Goal: Task Accomplishment & Management: Check status

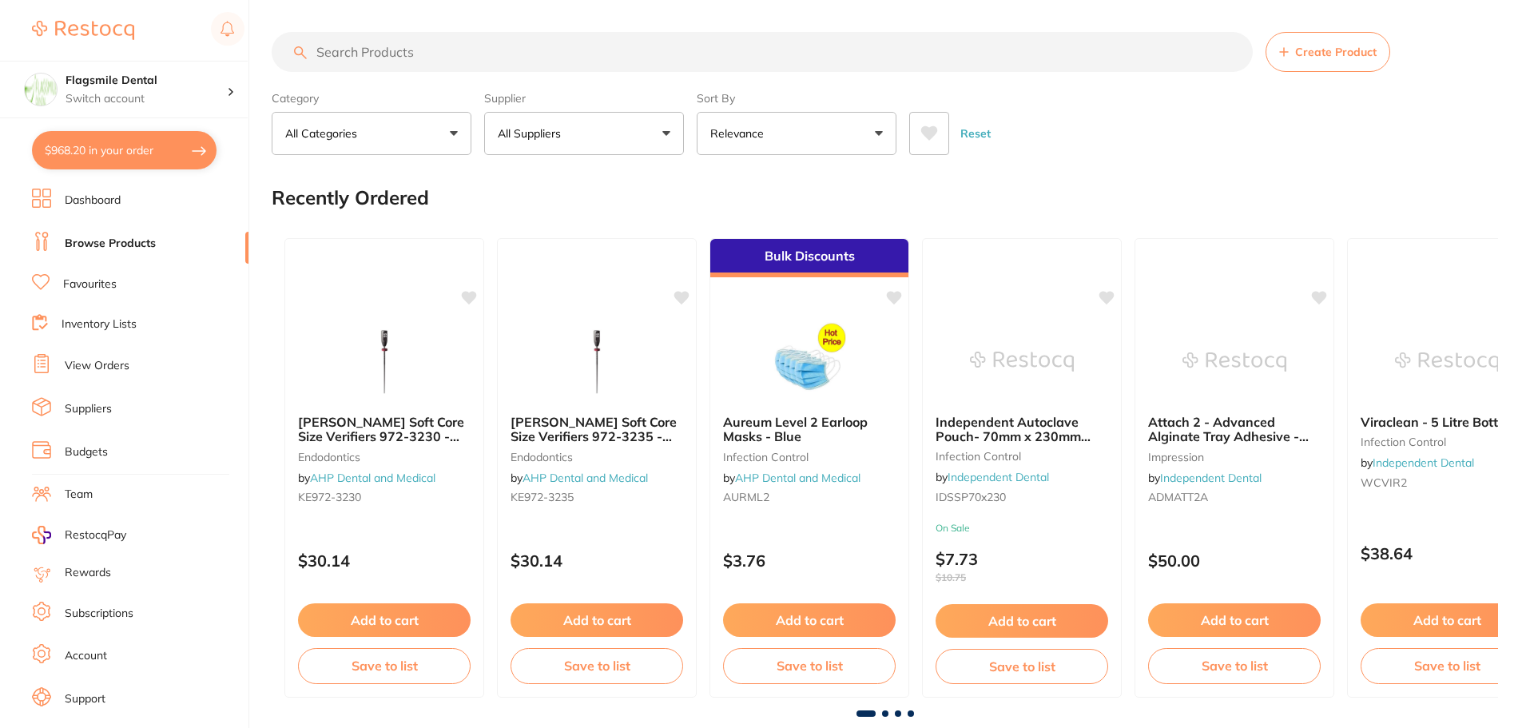
click at [128, 137] on button "$968.20 in your order" at bounding box center [124, 150] width 185 height 38
checkbox input "true"
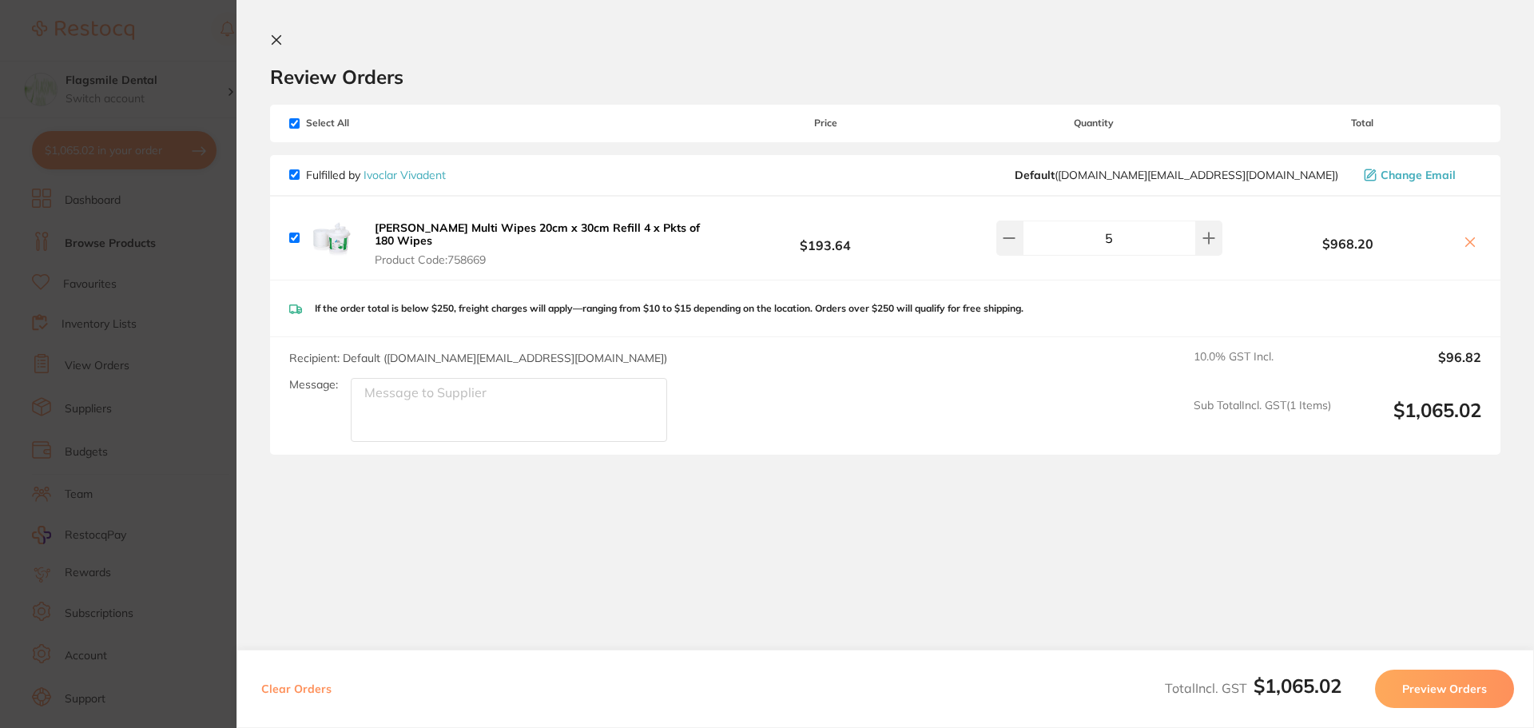
click at [451, 228] on b "[PERSON_NAME] Multi Wipes 20cm x 30cm Refill 4 x Pkts of 180 Wipes" at bounding box center [537, 233] width 325 height 27
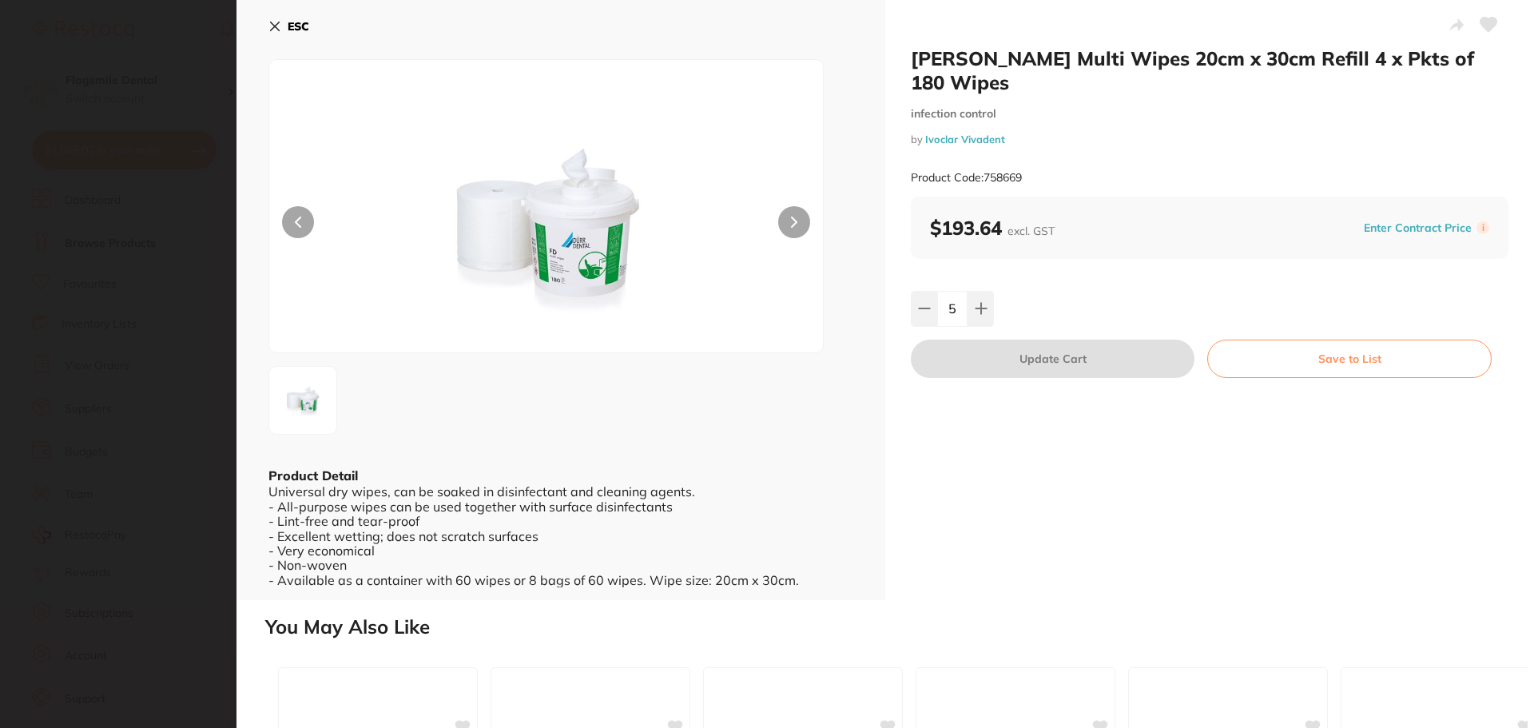
click at [114, 134] on section "Durr FD Multi Wipes 20cm x 30cm Refill 4 x Pkts of 180 Wipes infection control …" at bounding box center [767, 364] width 1534 height 728
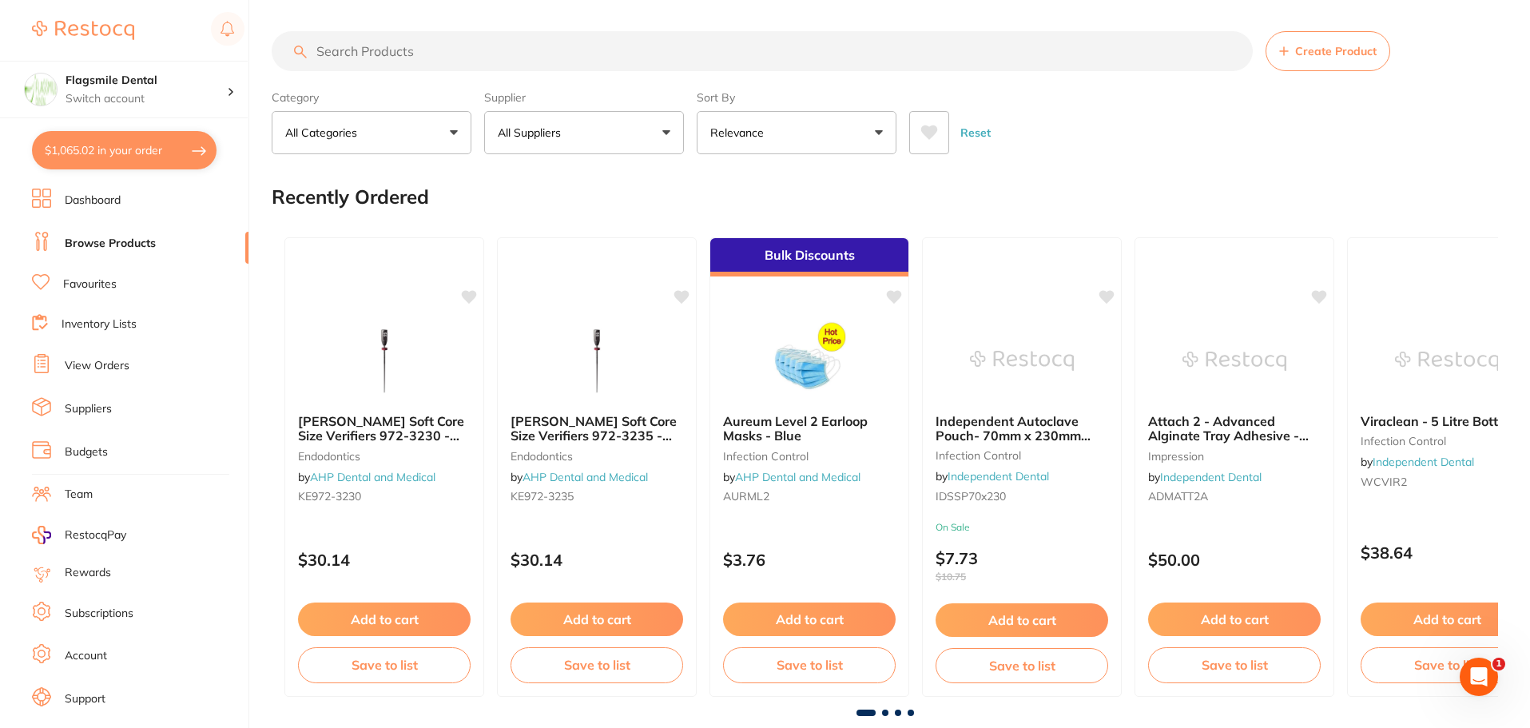
click at [363, 54] on input "search" at bounding box center [762, 51] width 981 height 40
click at [116, 240] on link "Browse Products" at bounding box center [110, 244] width 91 height 16
click at [340, 58] on input "search" at bounding box center [762, 52] width 981 height 40
type input "durr wipe"
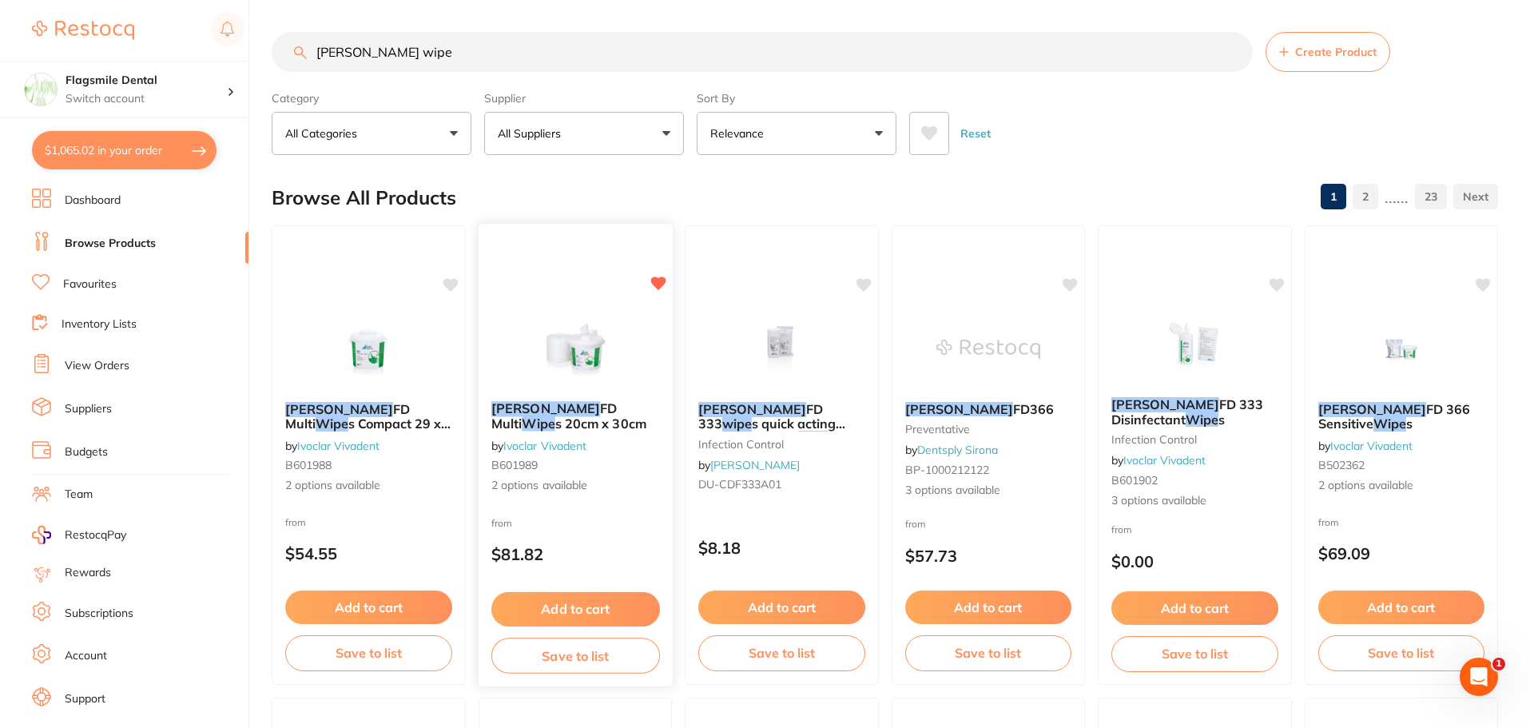
click at [541, 415] on span "FD Multi" at bounding box center [554, 415] width 126 height 31
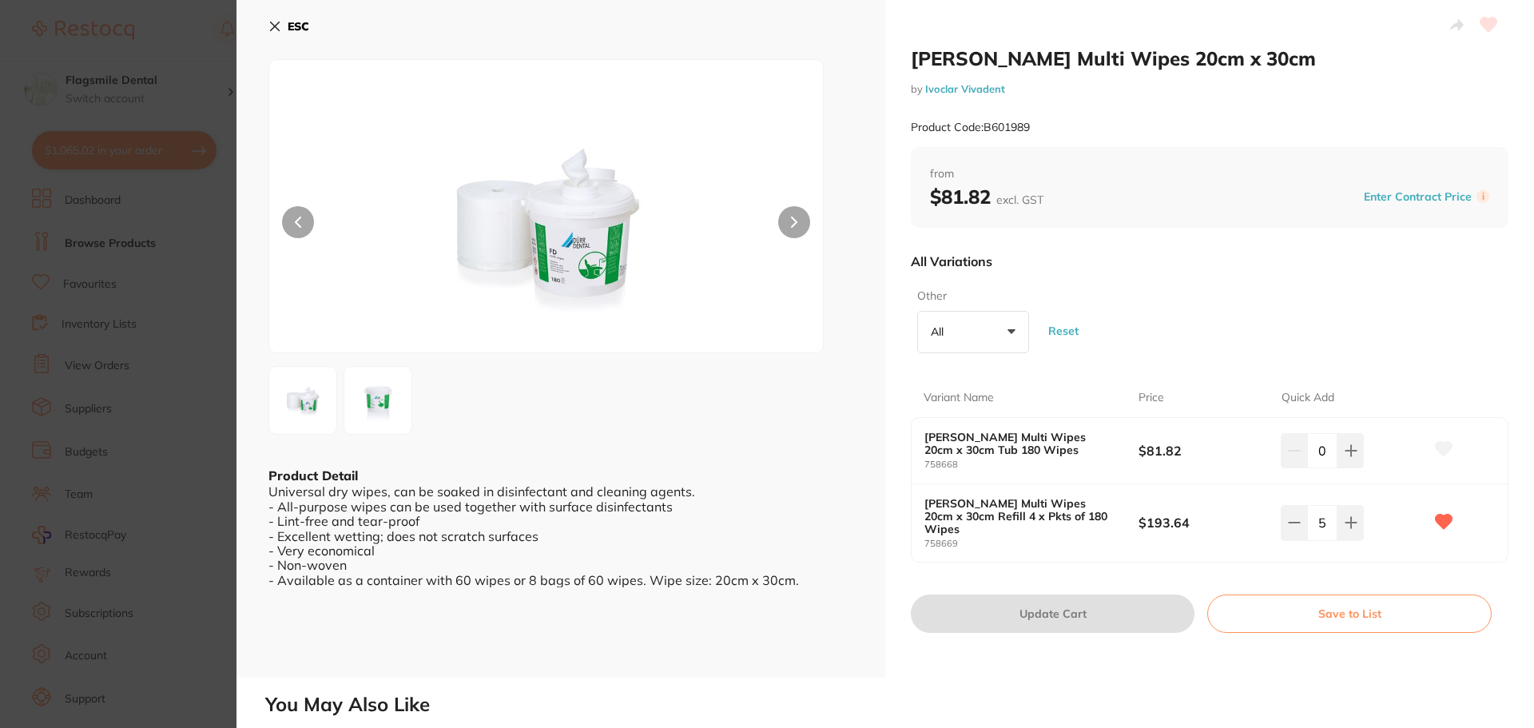
scroll to position [1, 0]
click at [136, 510] on section "Durr FD Multi Wipes 20cm x 30cm by Ivoclar Vivadent Product Code: B601989 ESC P…" at bounding box center [767, 364] width 1534 height 728
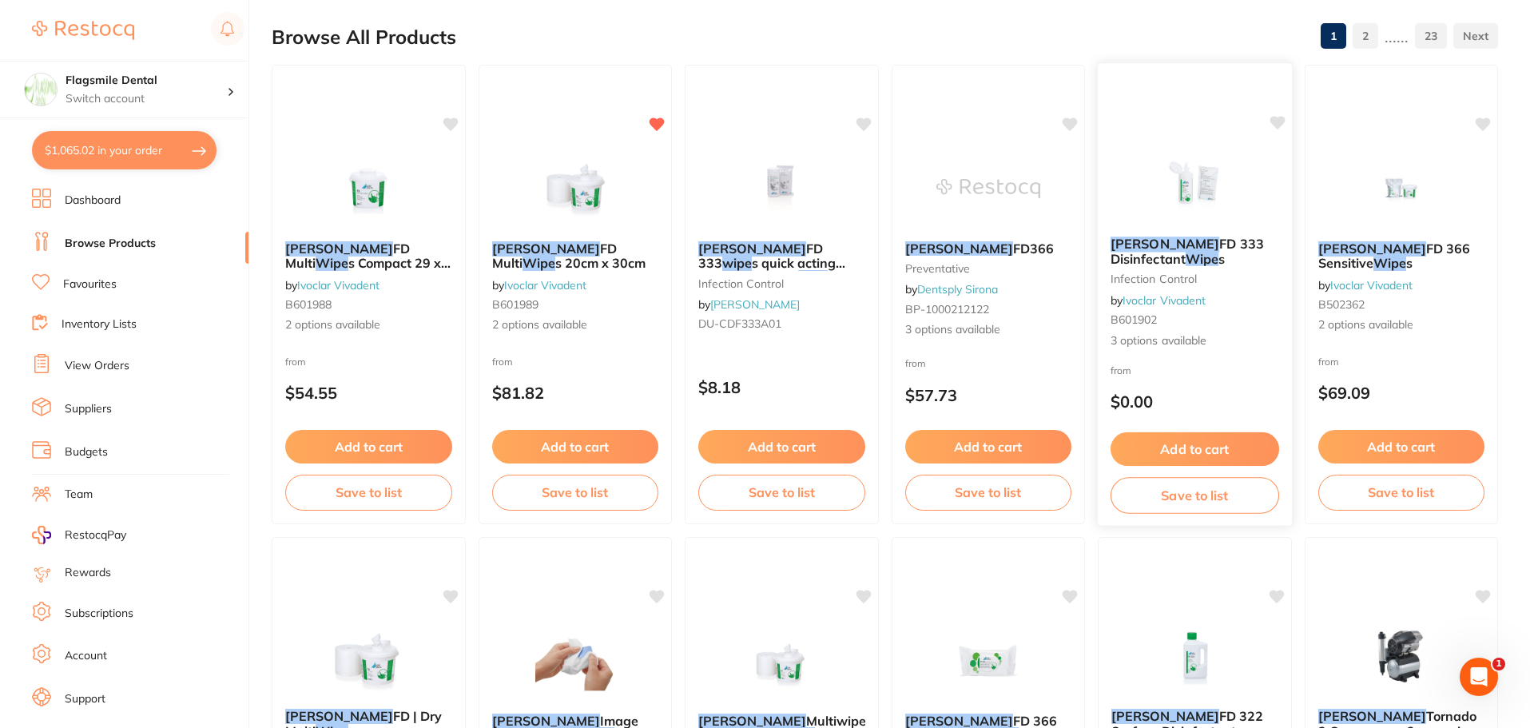
scroll to position [81, 0]
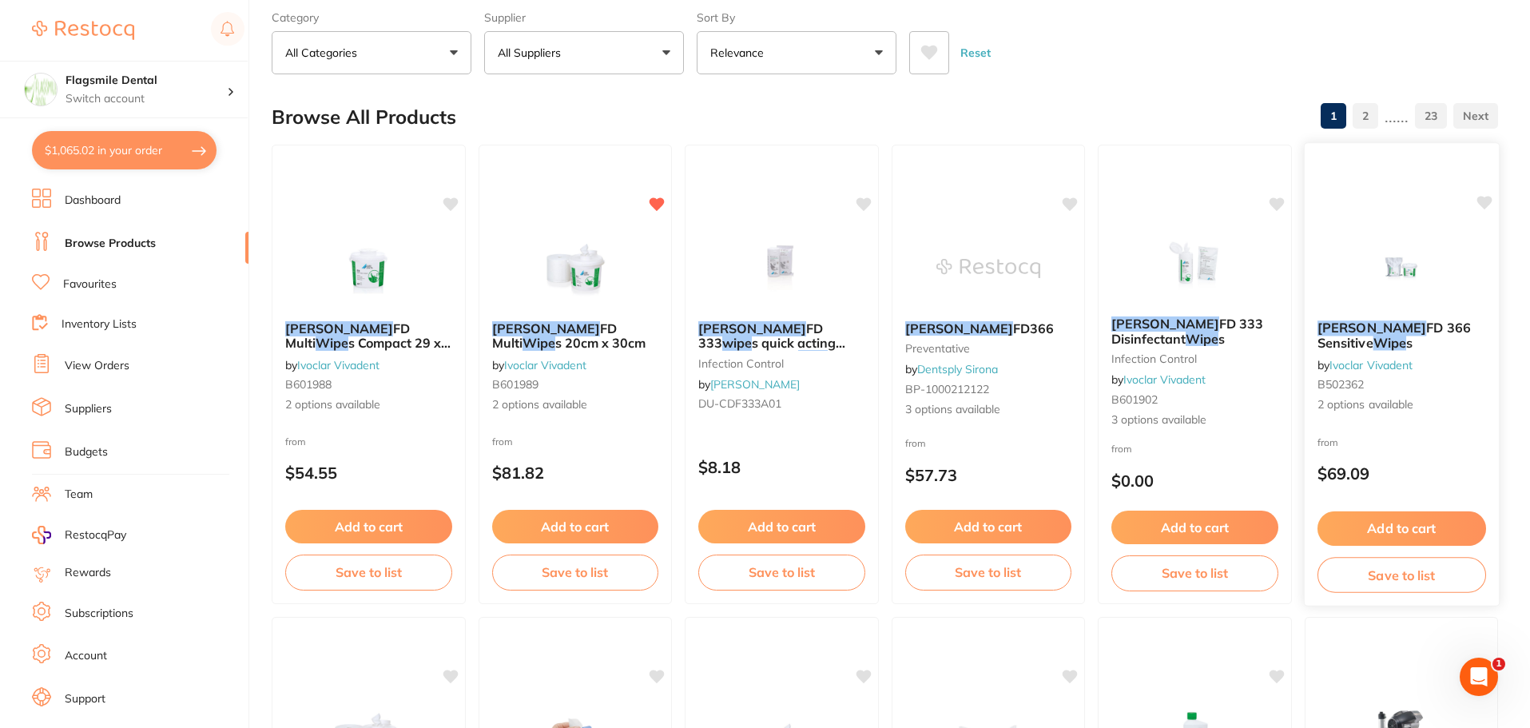
click at [1372, 289] on img at bounding box center [1401, 267] width 105 height 81
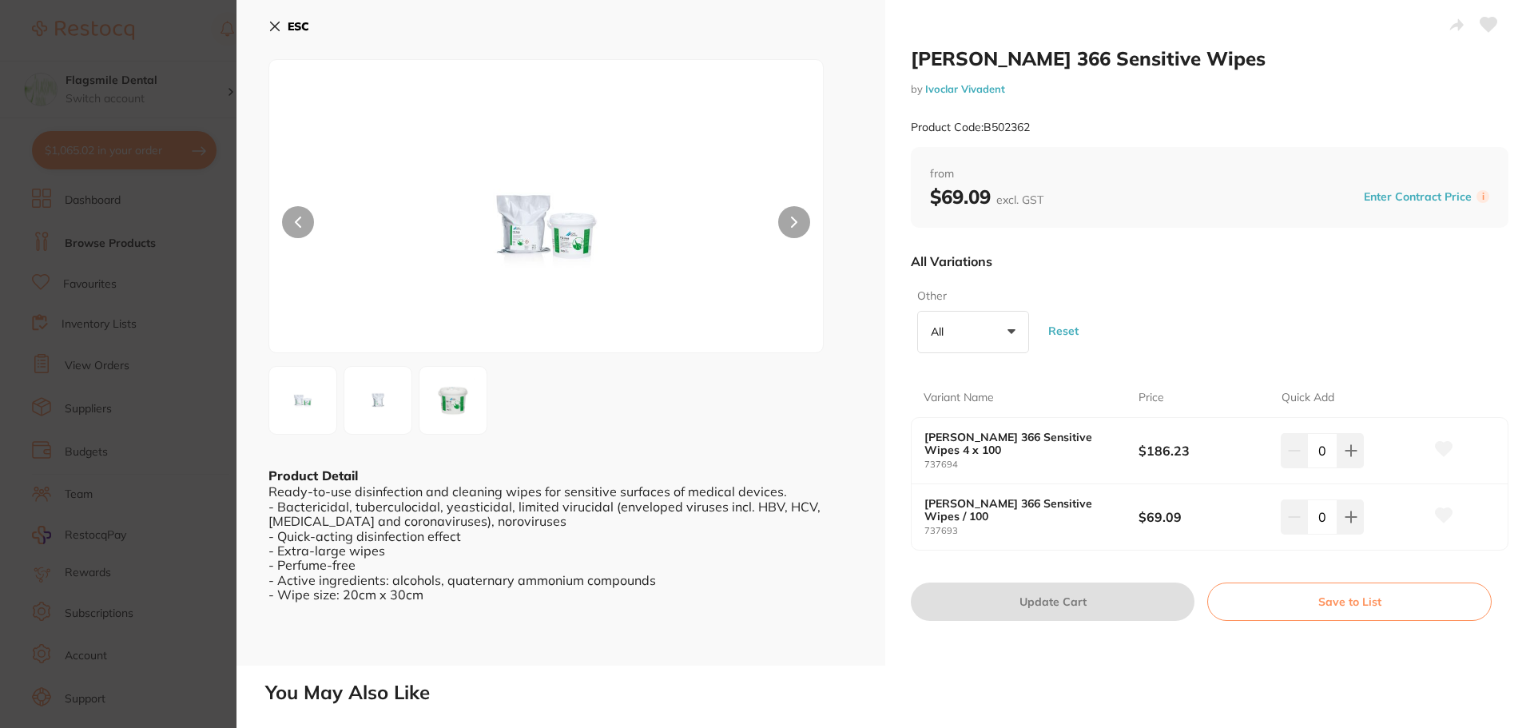
click at [111, 286] on section "Durr FD 366 Sensitive Wipes by Ivoclar Vivadent Product Code: B502362 ESC Produ…" at bounding box center [767, 364] width 1534 height 728
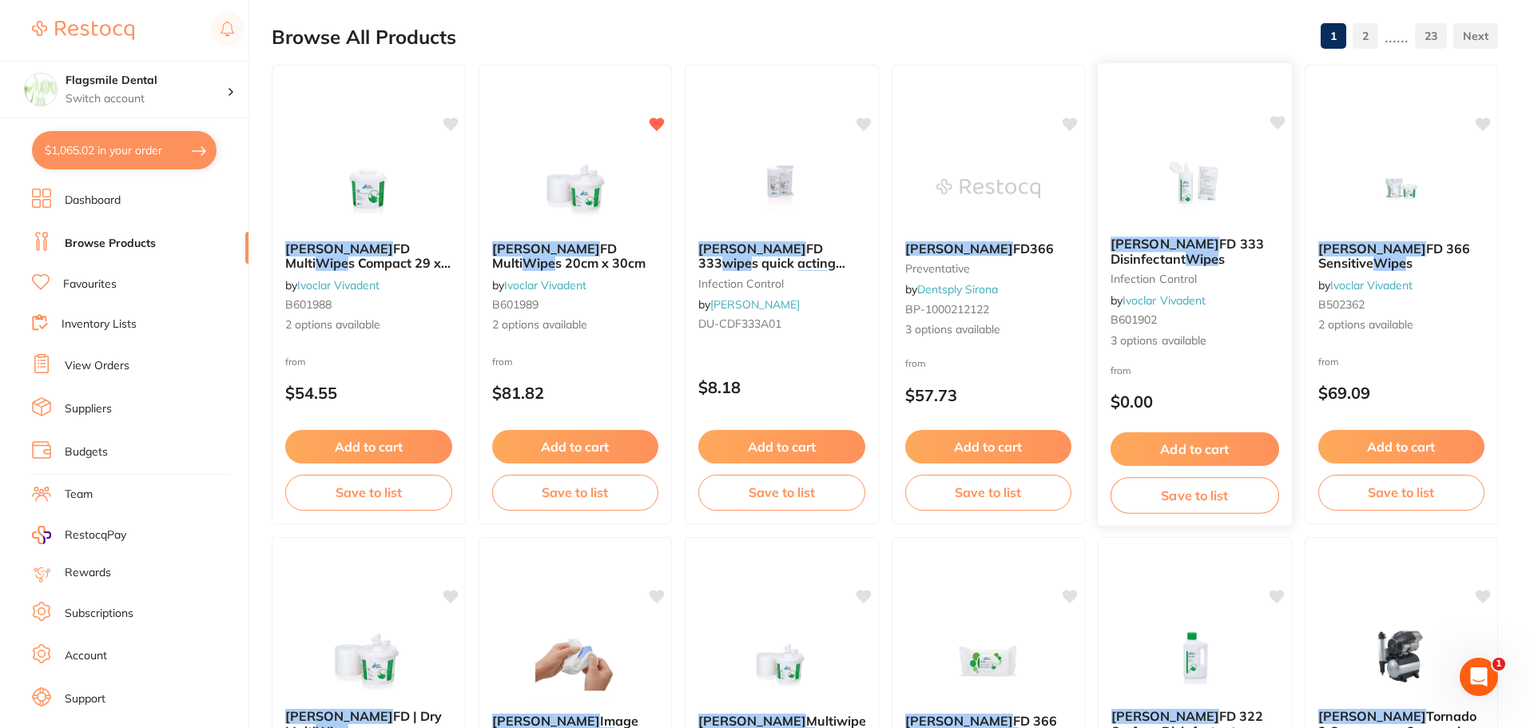
scroll to position [240, 0]
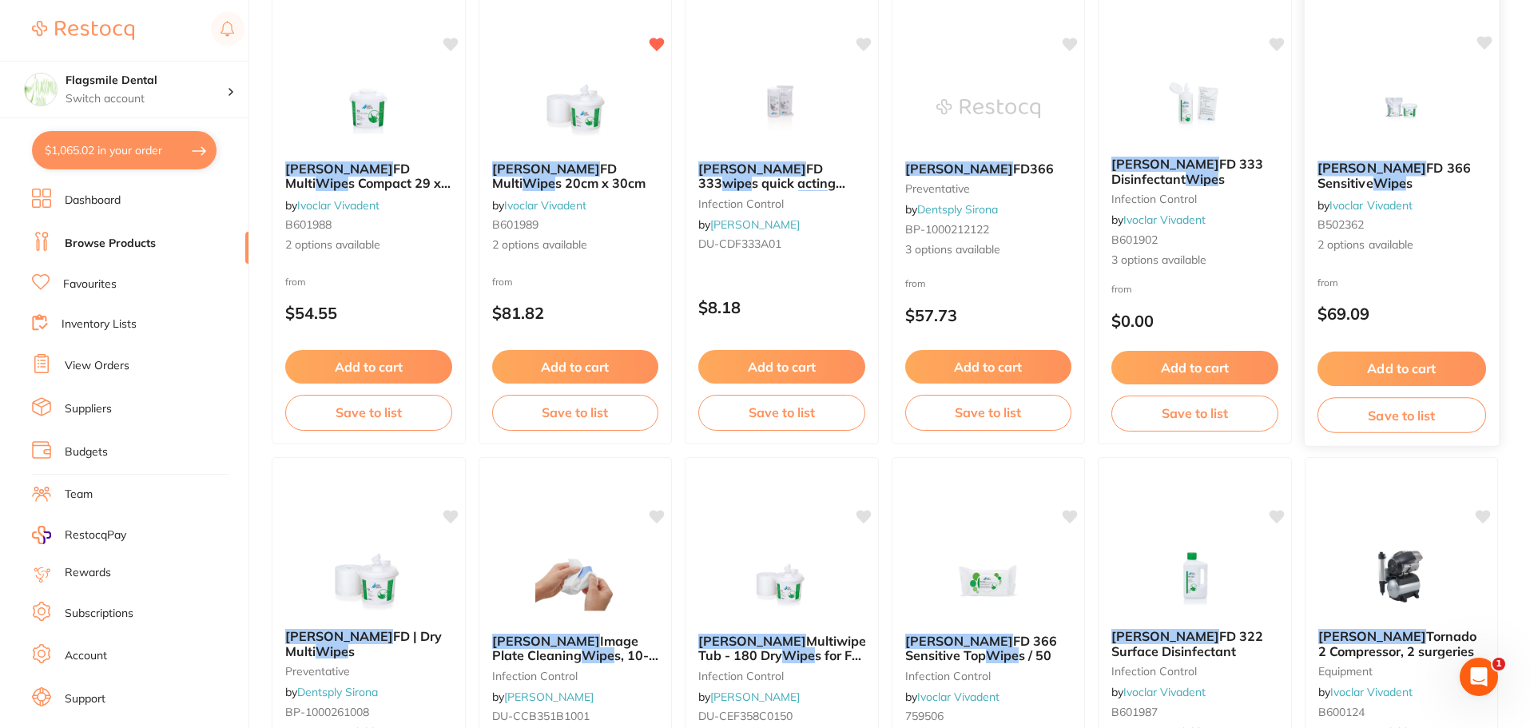
click at [1386, 145] on img at bounding box center [1401, 107] width 105 height 81
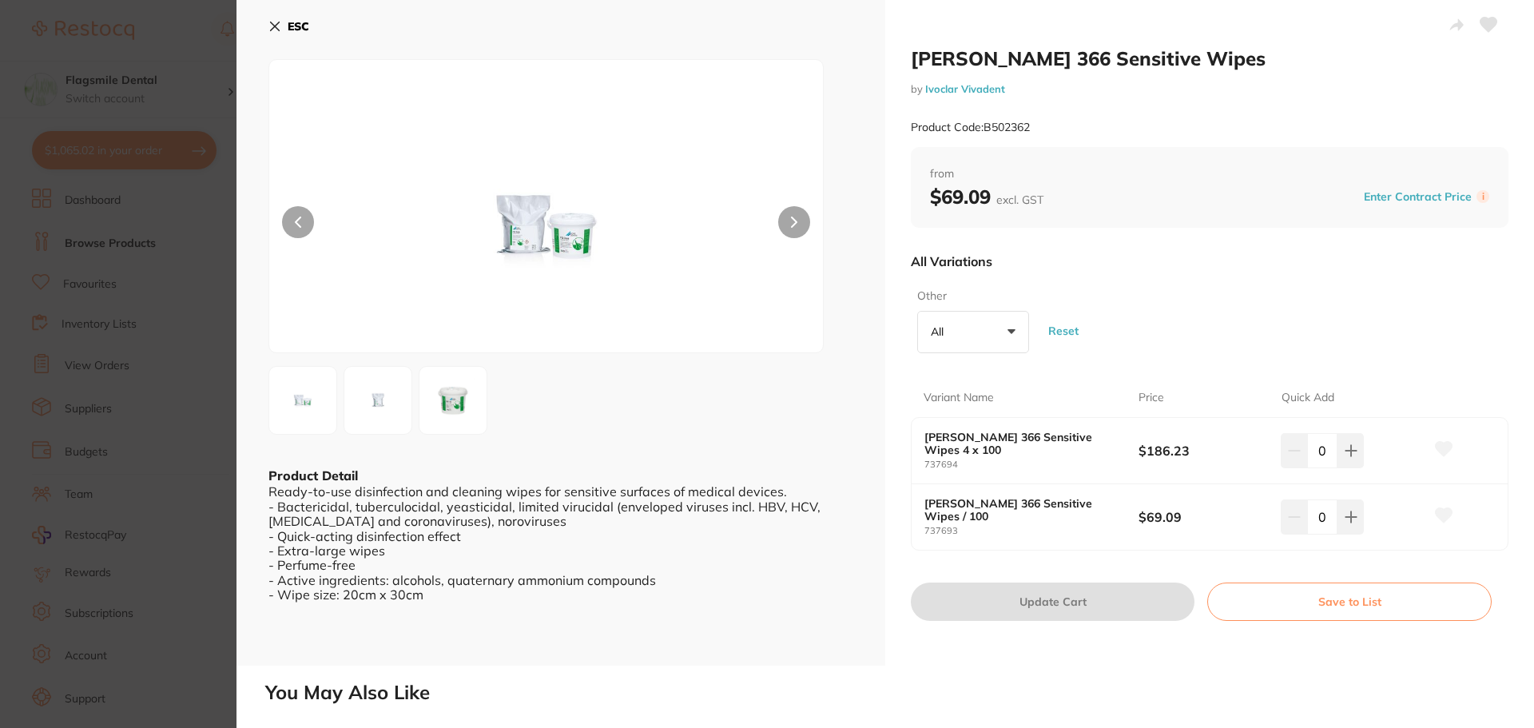
click at [95, 285] on section "Durr FD 366 Sensitive Wipes by Ivoclar Vivadent Product Code: B502362 ESC Produ…" at bounding box center [767, 364] width 1534 height 728
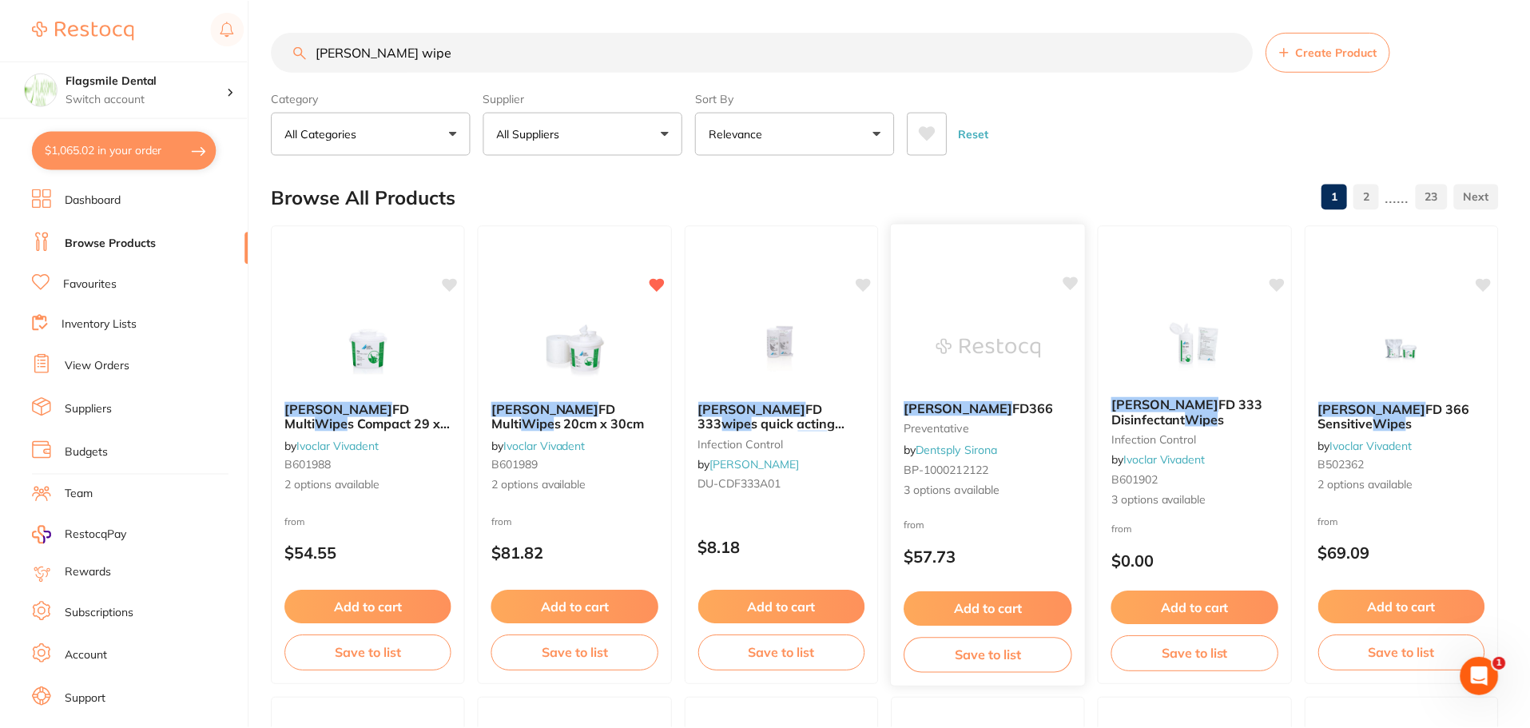
scroll to position [240, 0]
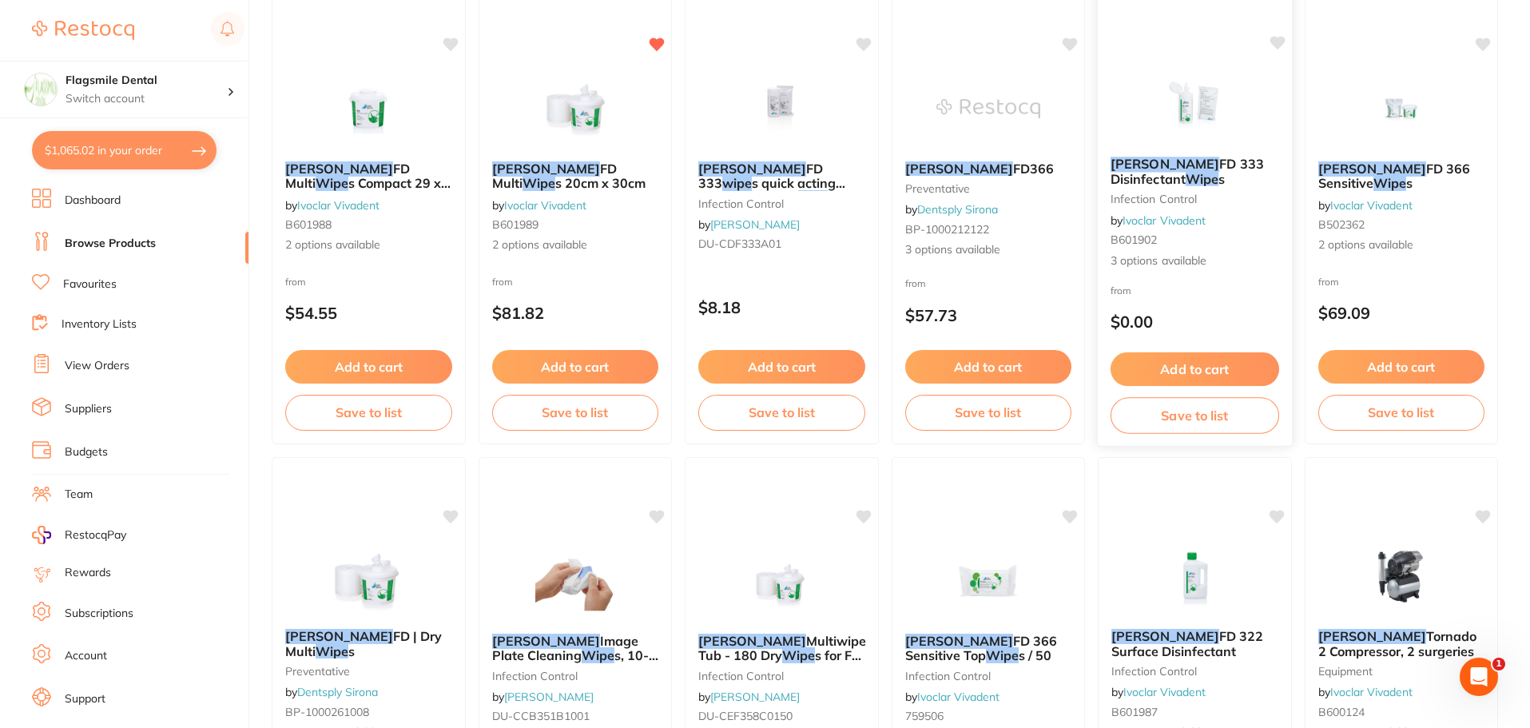
click at [1207, 240] on small "B601902" at bounding box center [1194, 239] width 169 height 13
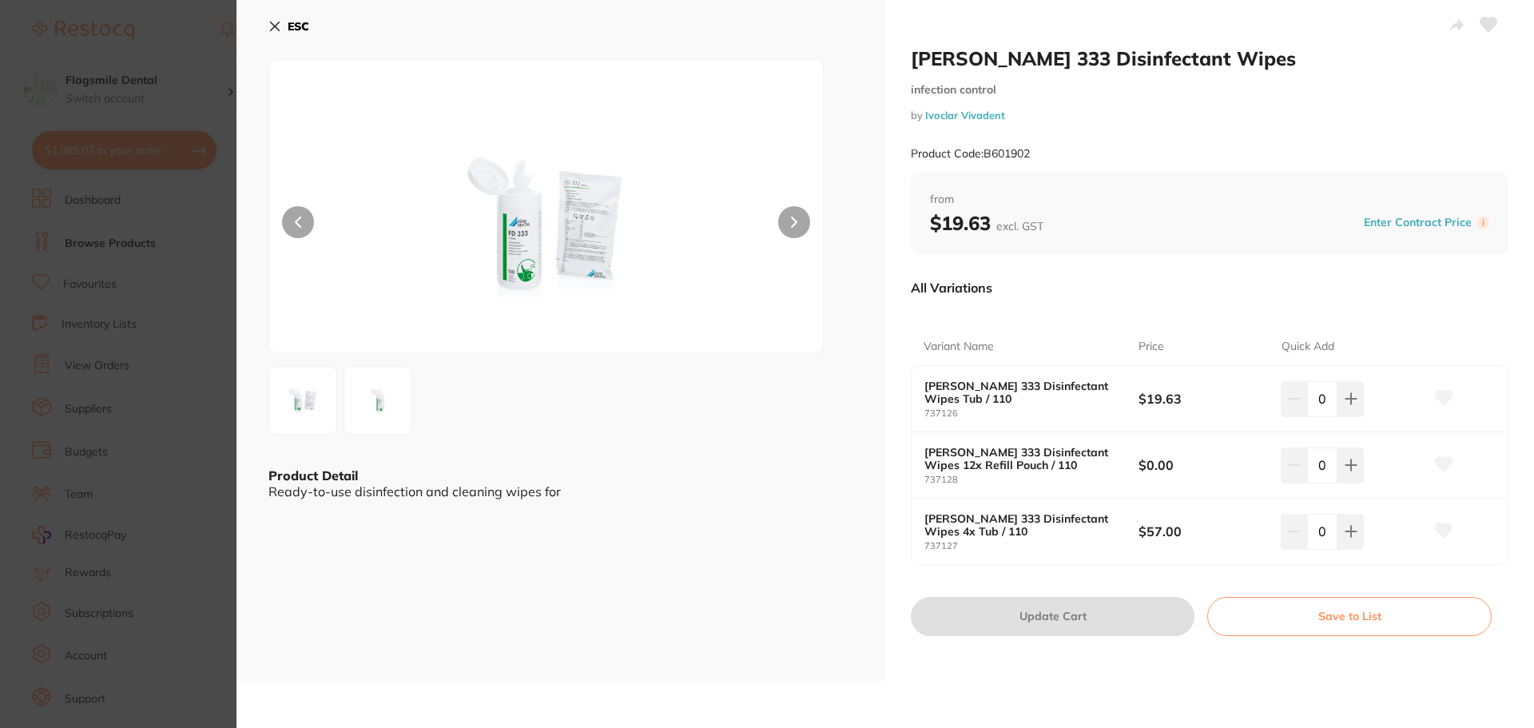
click at [66, 299] on section "Dürr FD 333 Disinfectant Wipes infection control by Ivoclar Vivadent Product Co…" at bounding box center [767, 364] width 1534 height 728
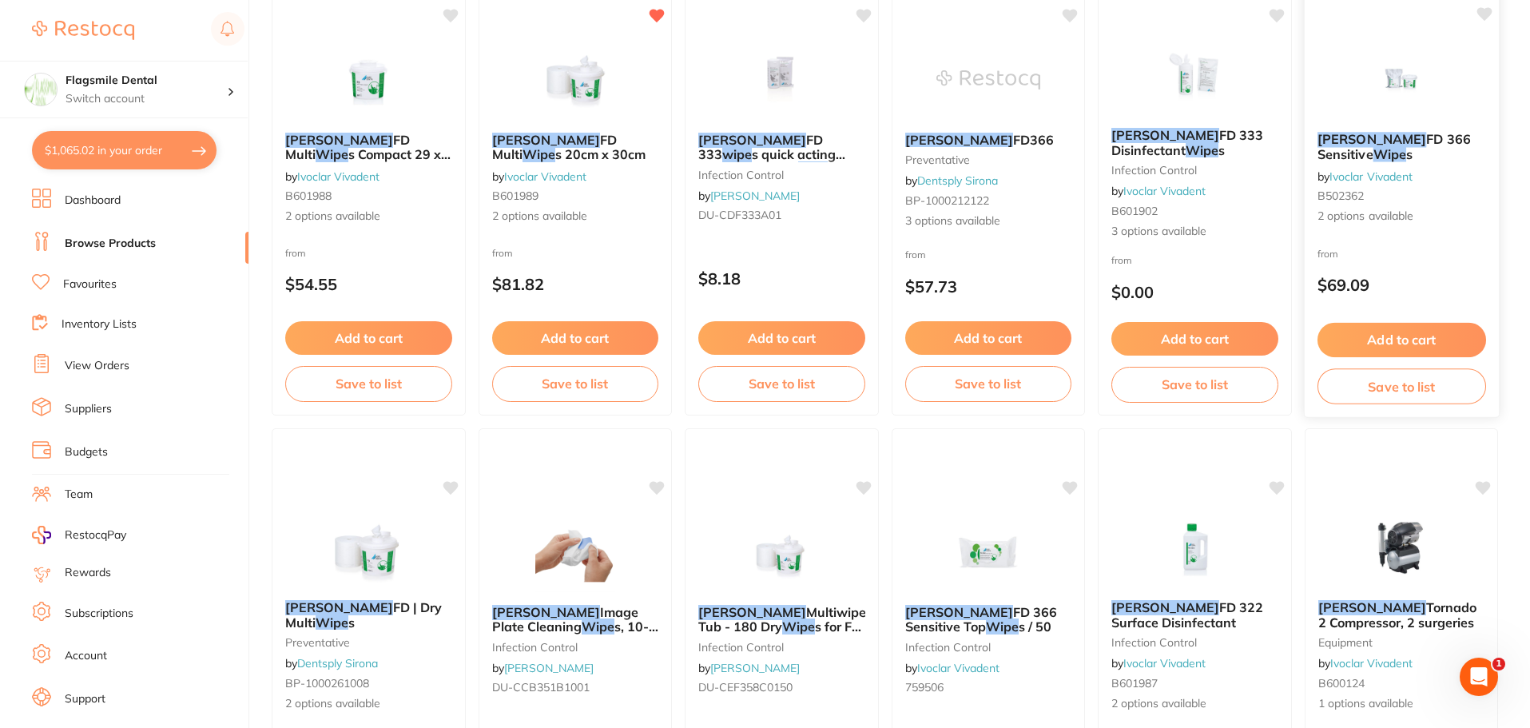
scroll to position [240, 0]
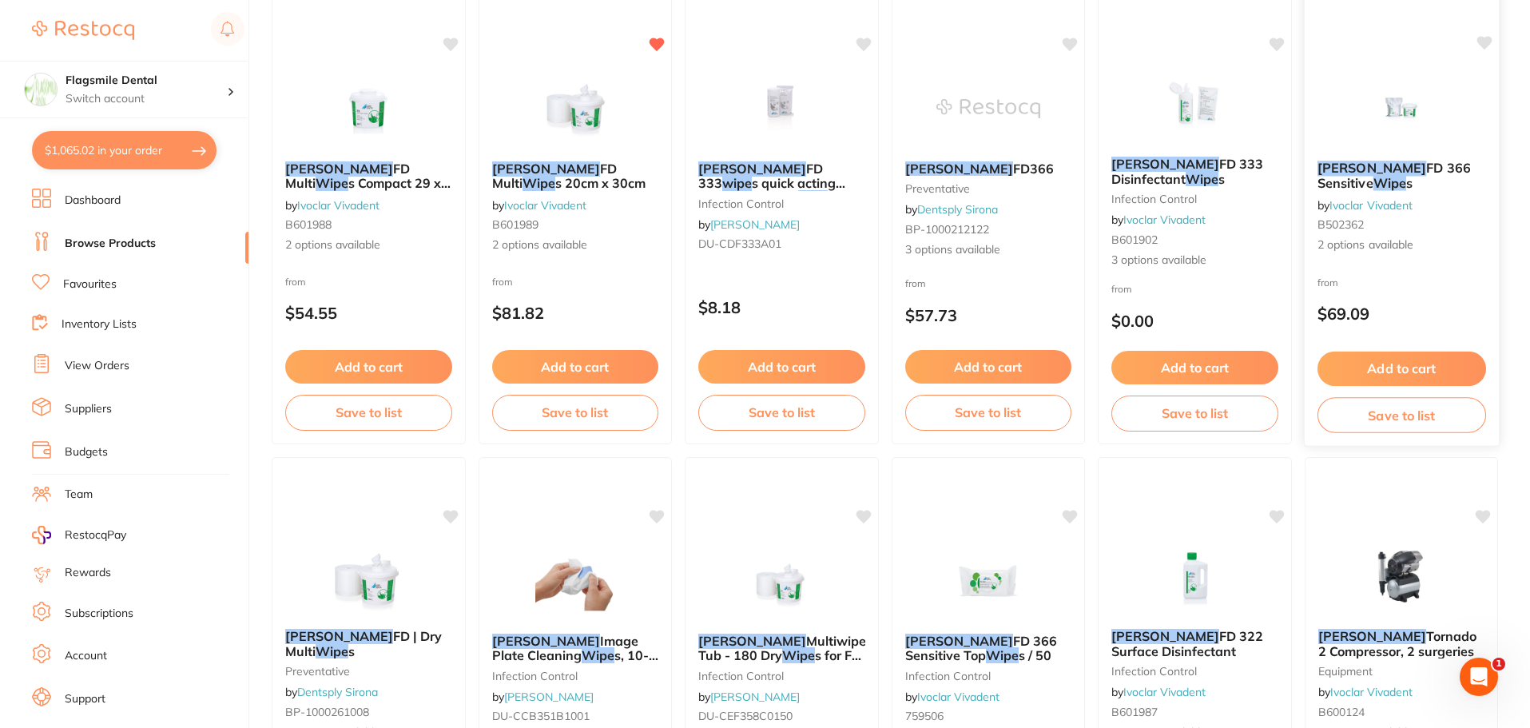
click at [1392, 151] on div "Durr FD 366 Sensitive Wipe s by Ivoclar Vivadent B502362 2 options available" at bounding box center [1401, 207] width 194 height 118
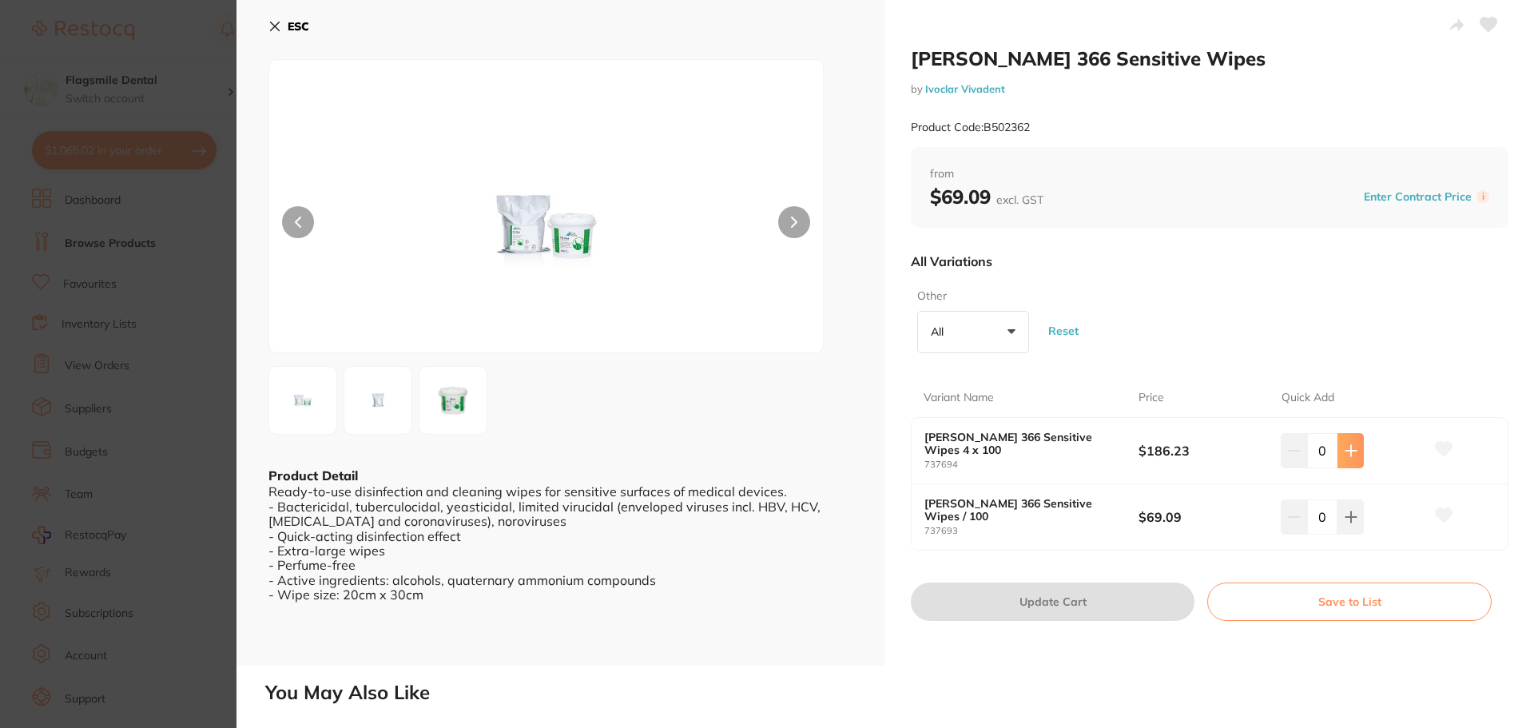
click at [1337, 454] on button at bounding box center [1350, 450] width 26 height 35
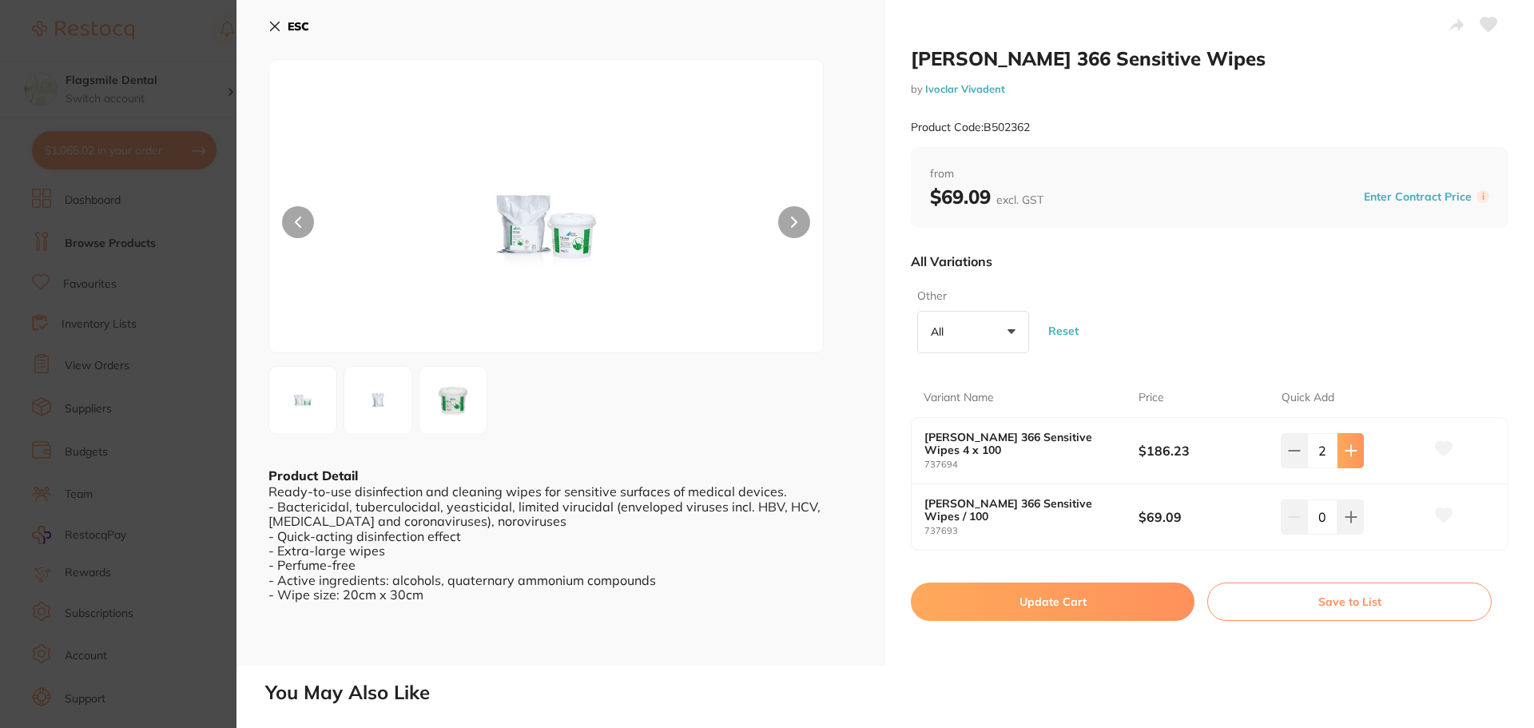
click at [1337, 454] on button at bounding box center [1350, 450] width 26 height 35
type input "5"
click at [1054, 598] on button "Update Cart" at bounding box center [1053, 601] width 284 height 38
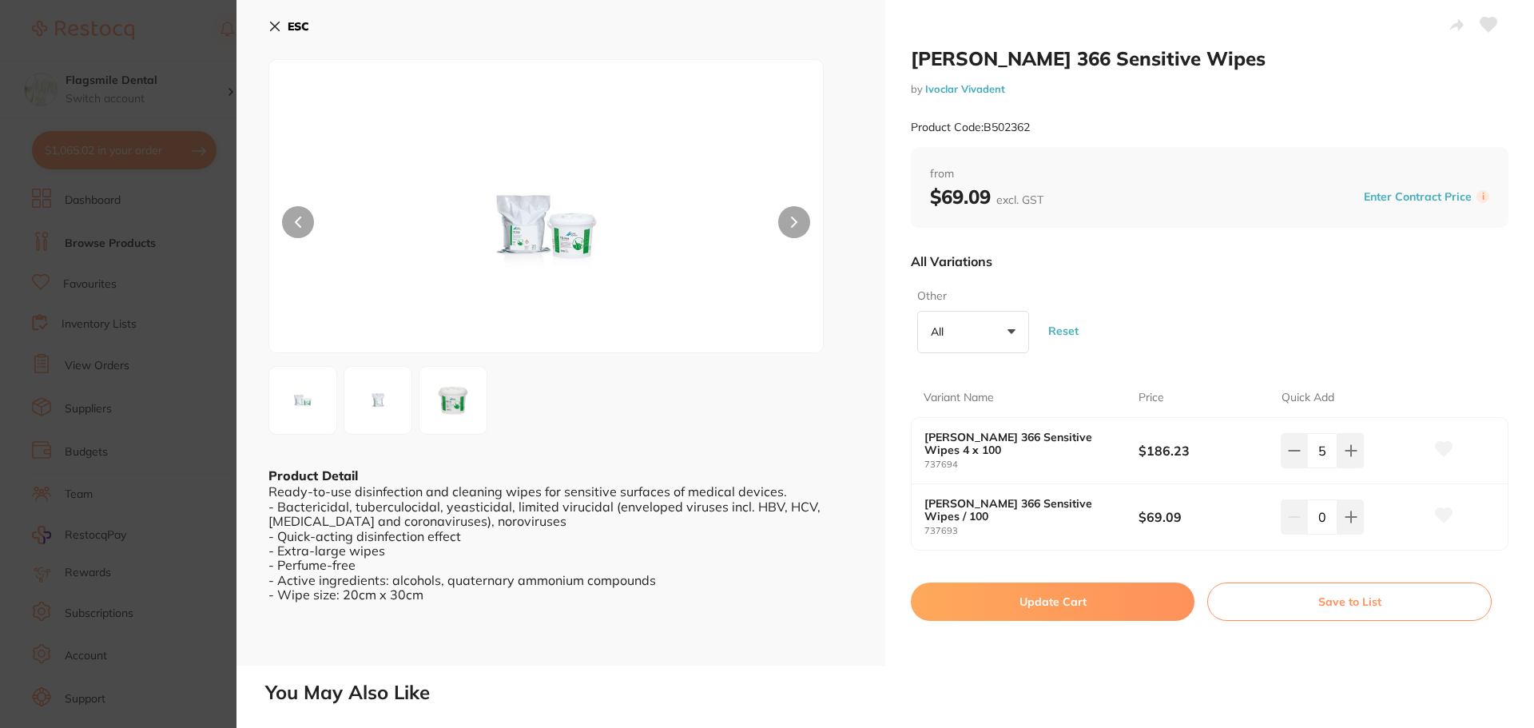
checkbox input "false"
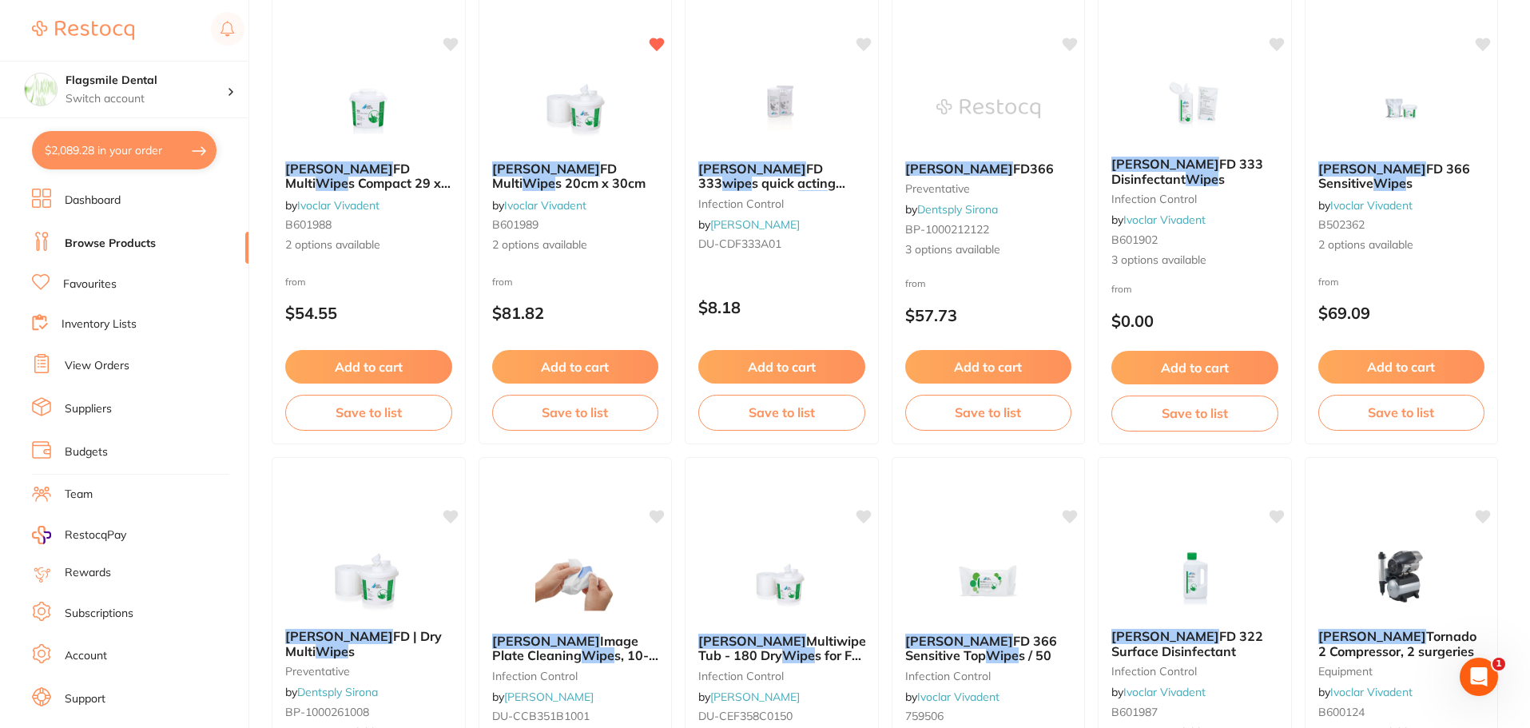
click at [131, 152] on button "$2,089.28 in your order" at bounding box center [124, 150] width 185 height 38
checkbox input "true"
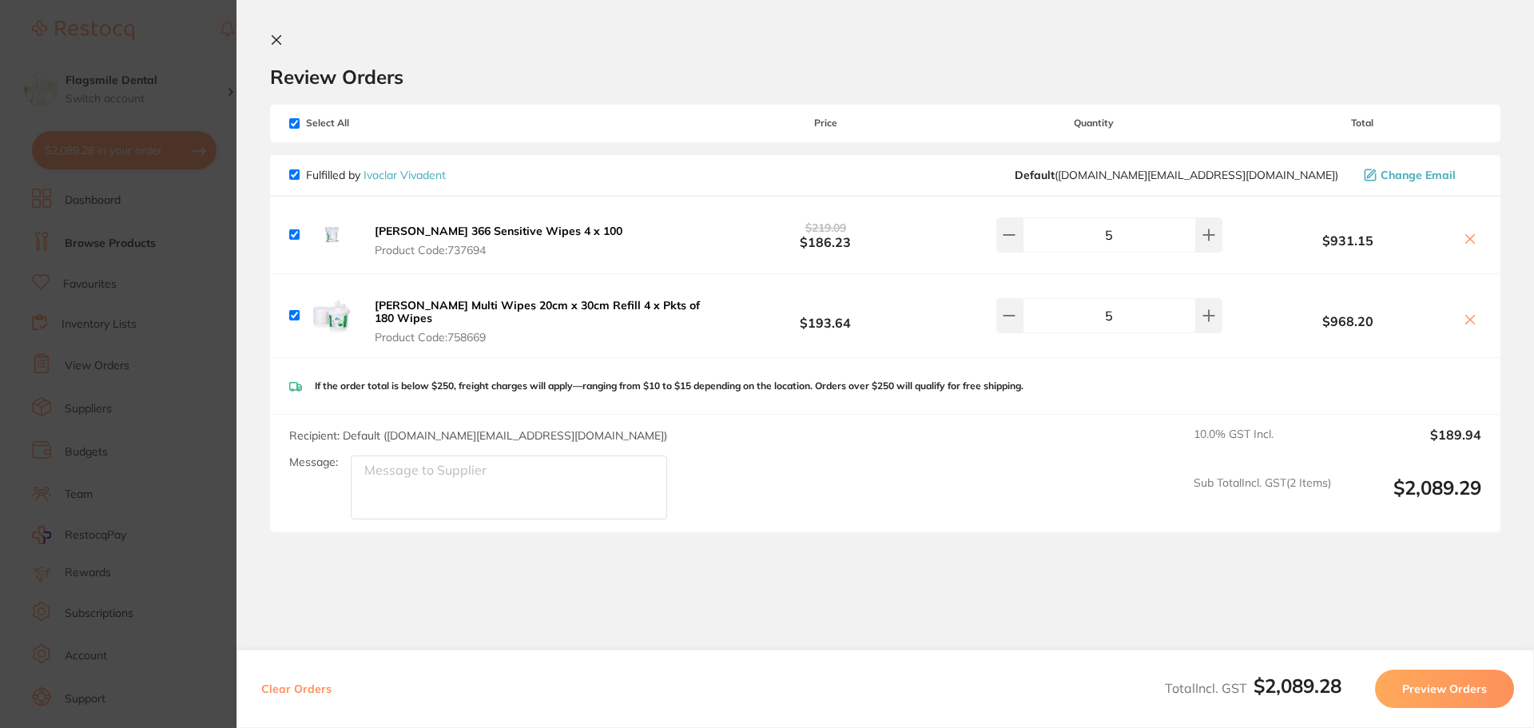
click at [1464, 316] on icon at bounding box center [1470, 319] width 13 height 13
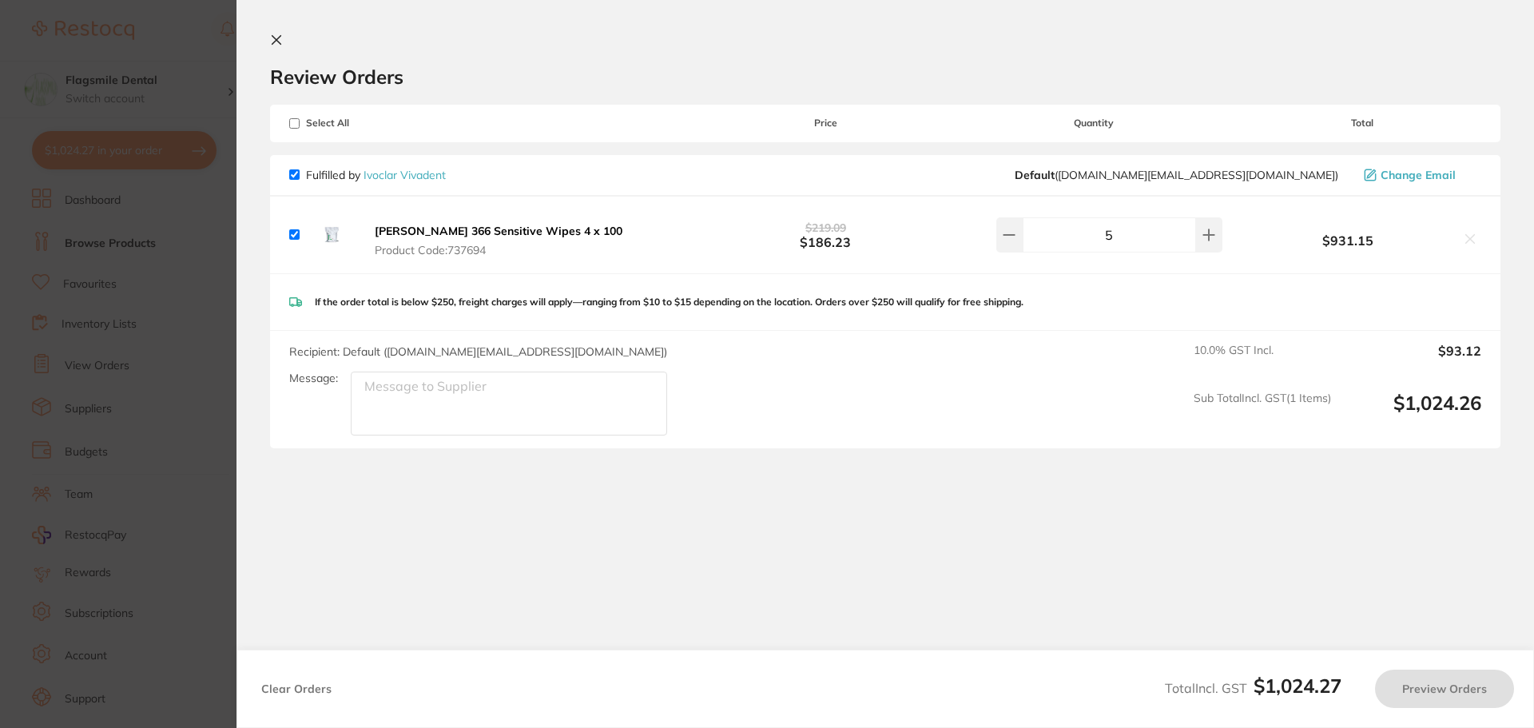
checkbox input "true"
click at [520, 227] on b "[PERSON_NAME] 366 Sensitive Wipes 4 x 100" at bounding box center [499, 231] width 248 height 14
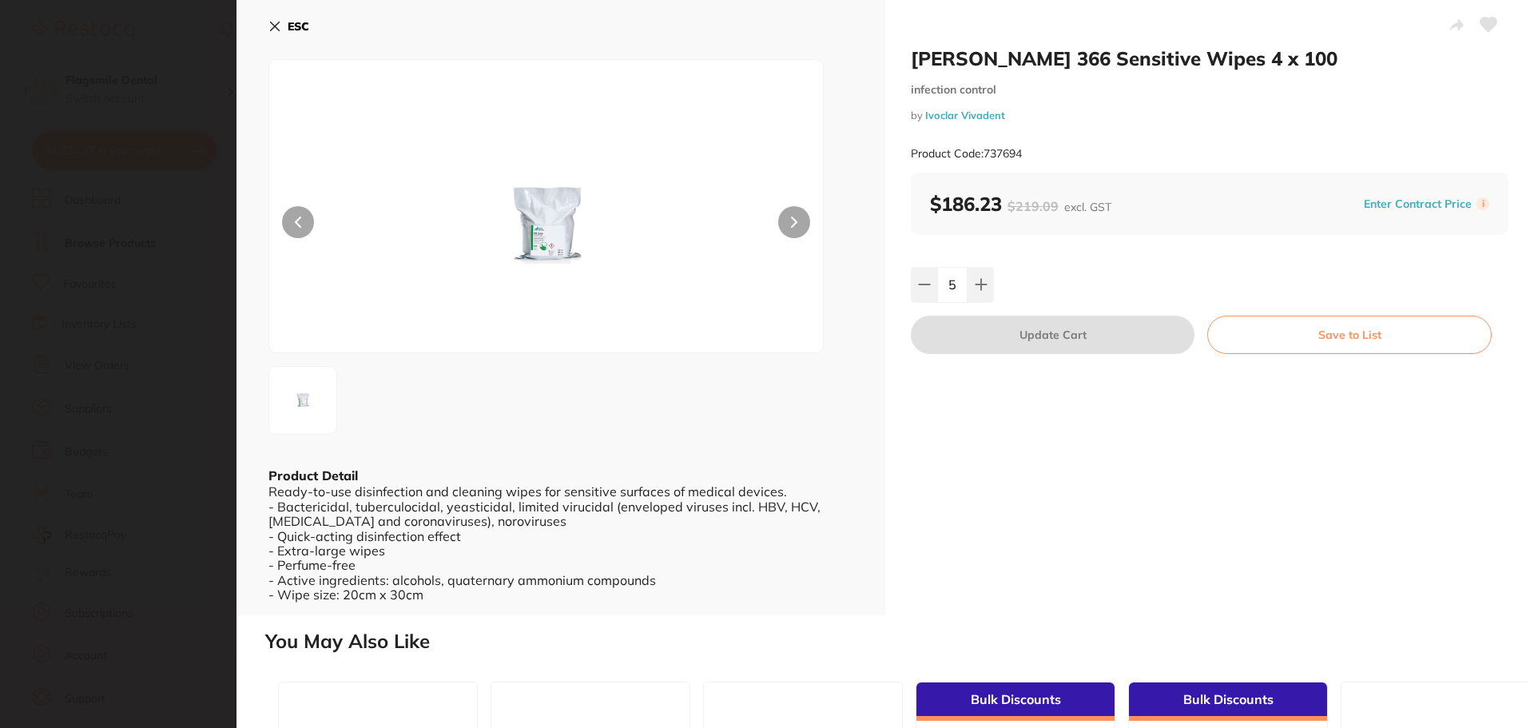
click at [165, 265] on section "Durr FD 366 Sensitive Wipes 4 x 100 infection control by Ivoclar Vivadent Produ…" at bounding box center [767, 364] width 1534 height 728
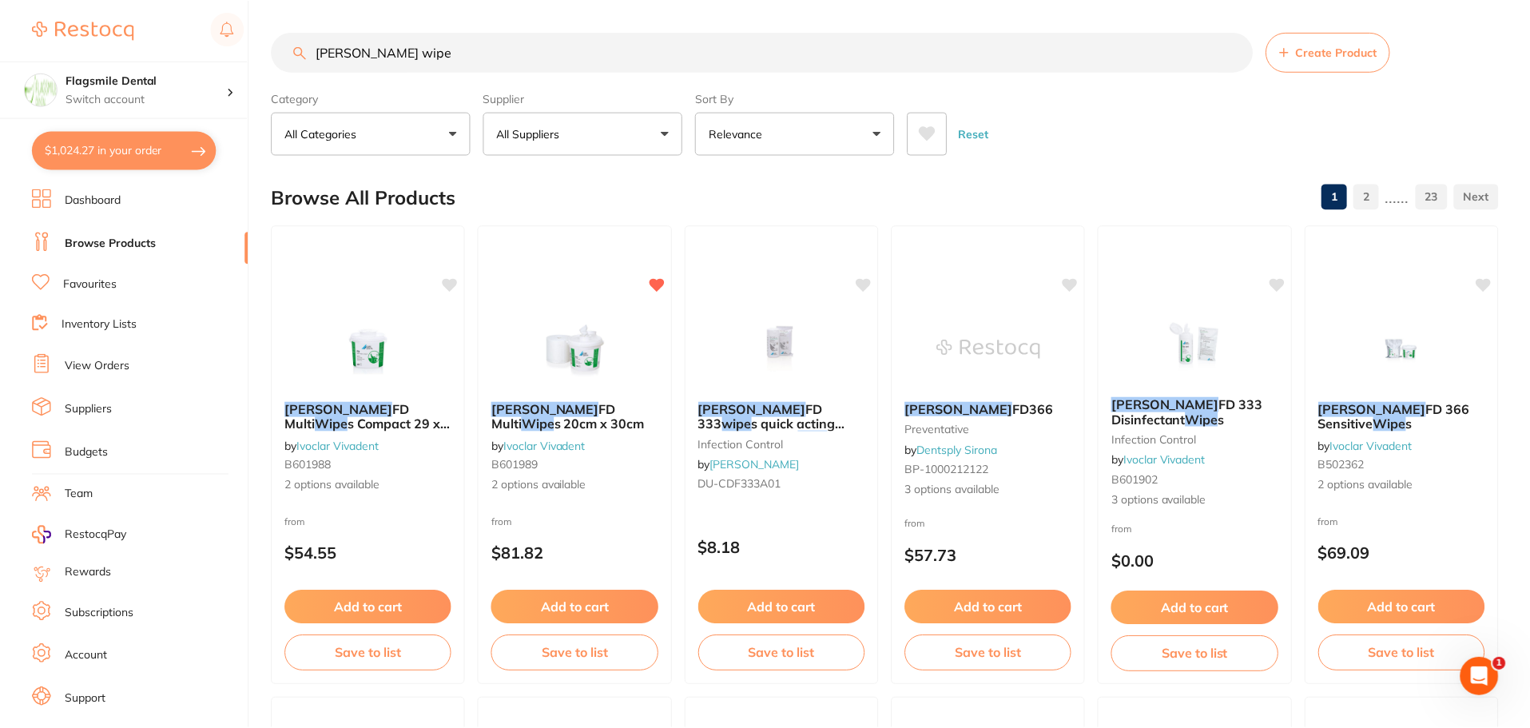
scroll to position [240, 0]
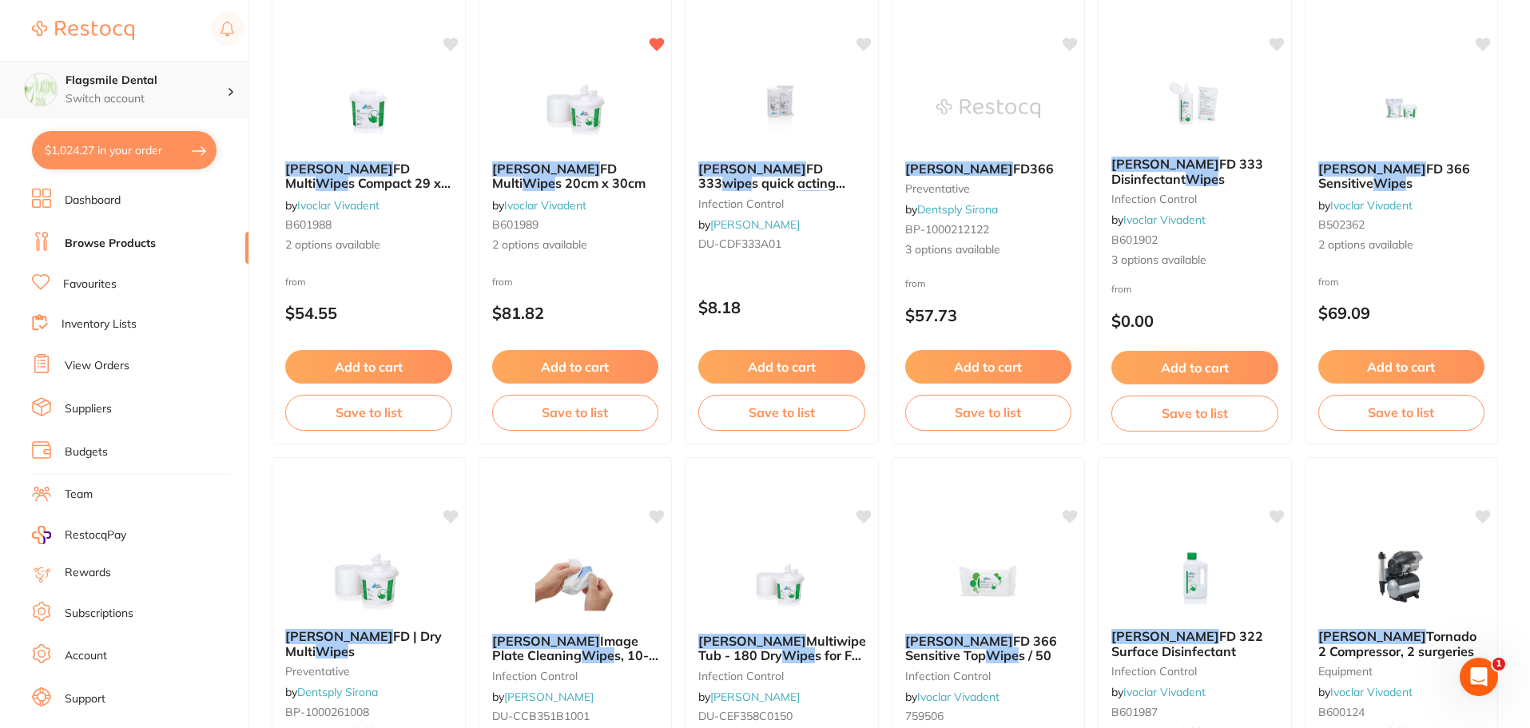
click at [120, 91] on p "Switch account" at bounding box center [146, 99] width 161 height 16
click at [98, 359] on link "View Orders" at bounding box center [97, 366] width 65 height 16
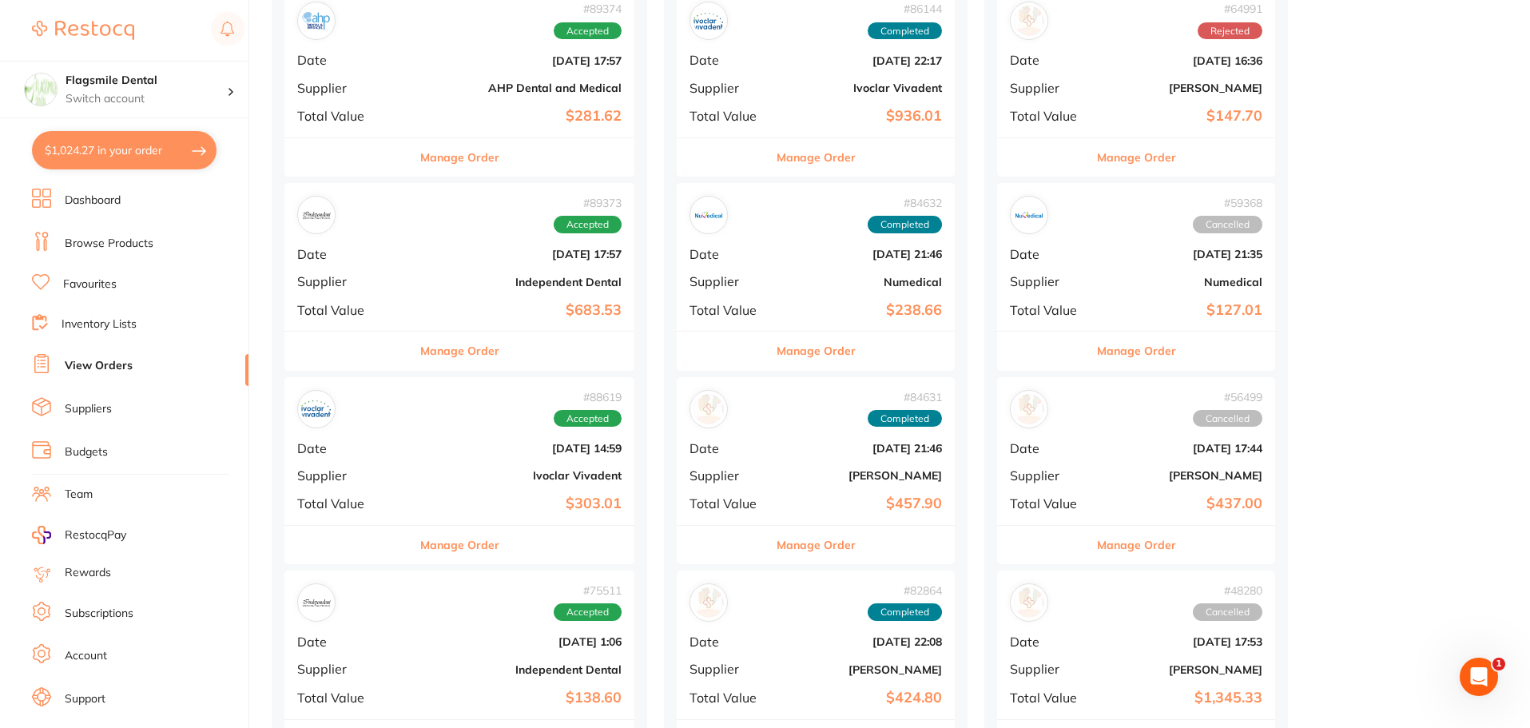
scroll to position [240, 0]
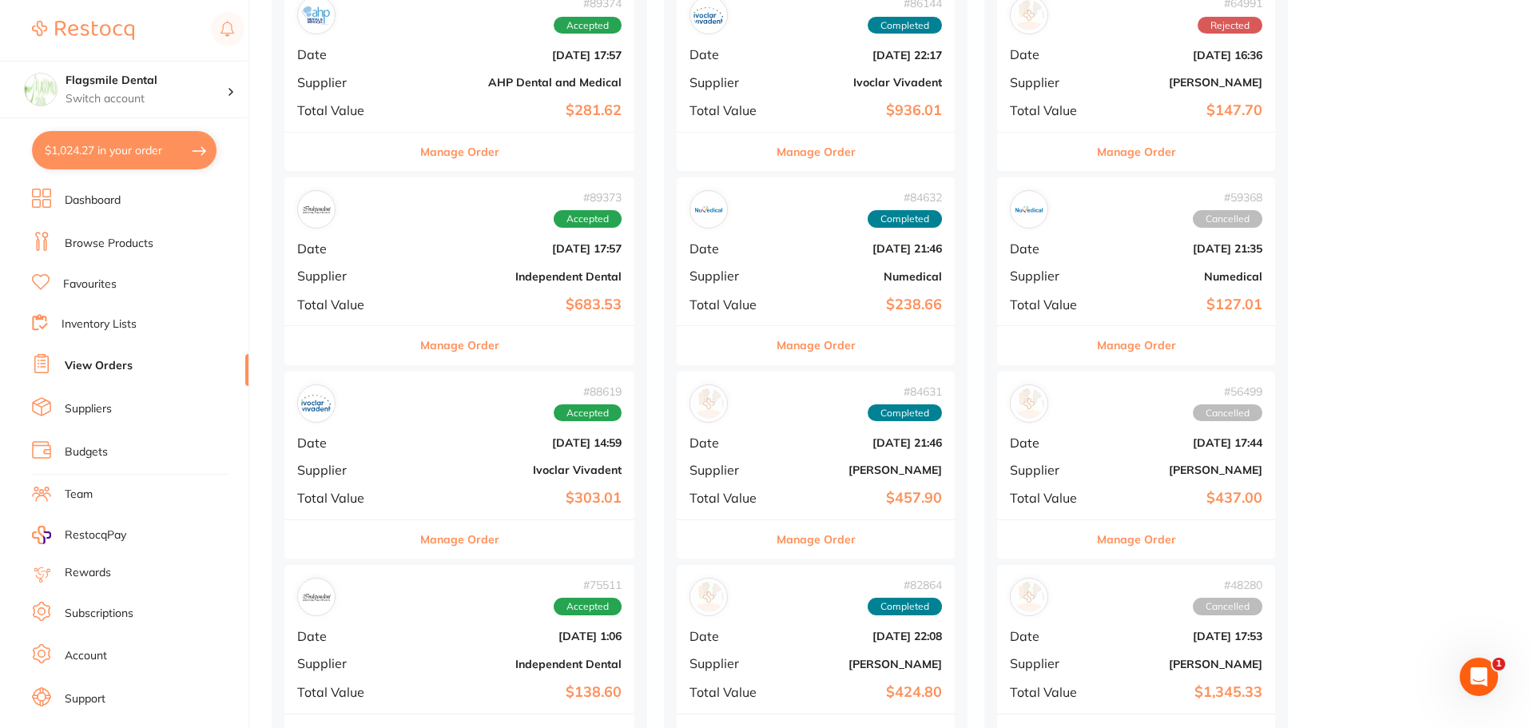
click at [376, 419] on div "# 88619 Accepted" at bounding box center [459, 403] width 324 height 38
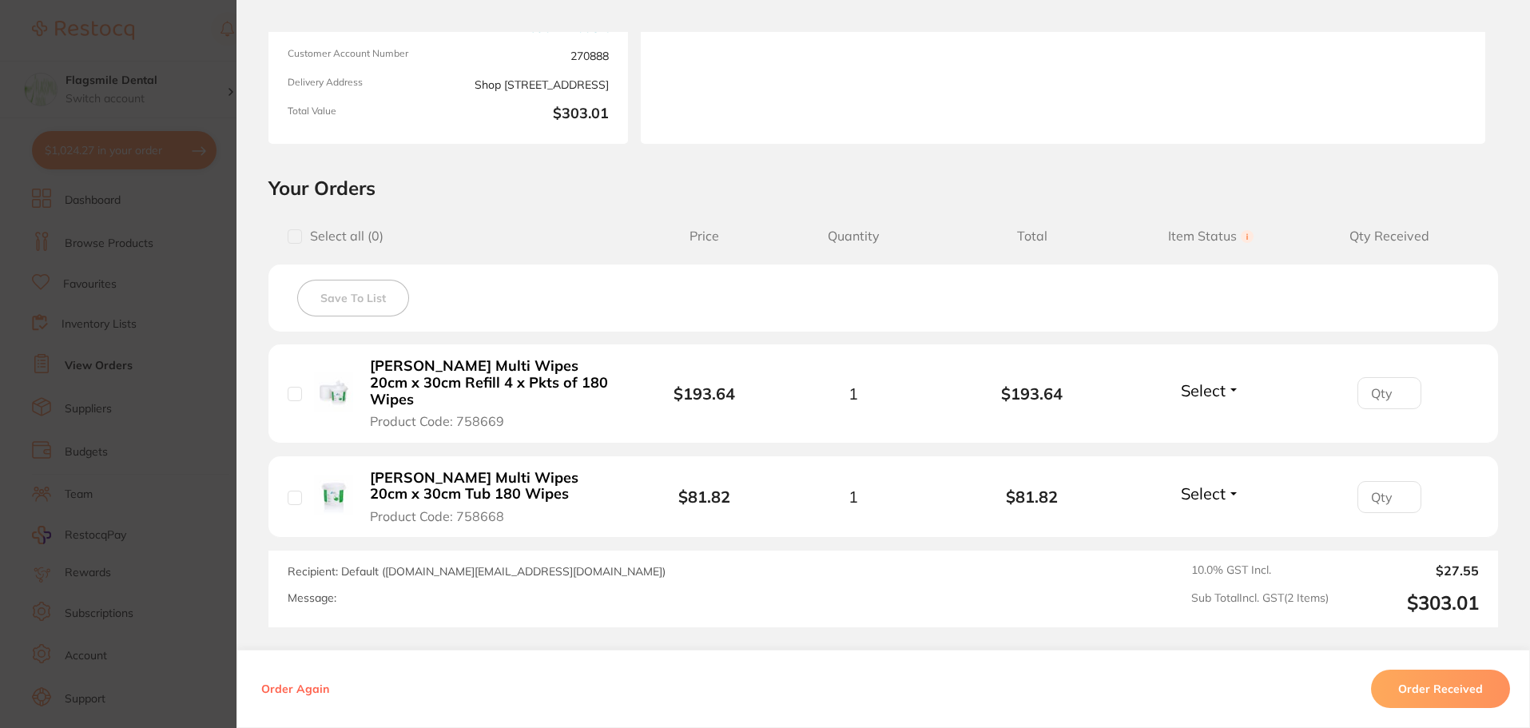
scroll to position [240, 0]
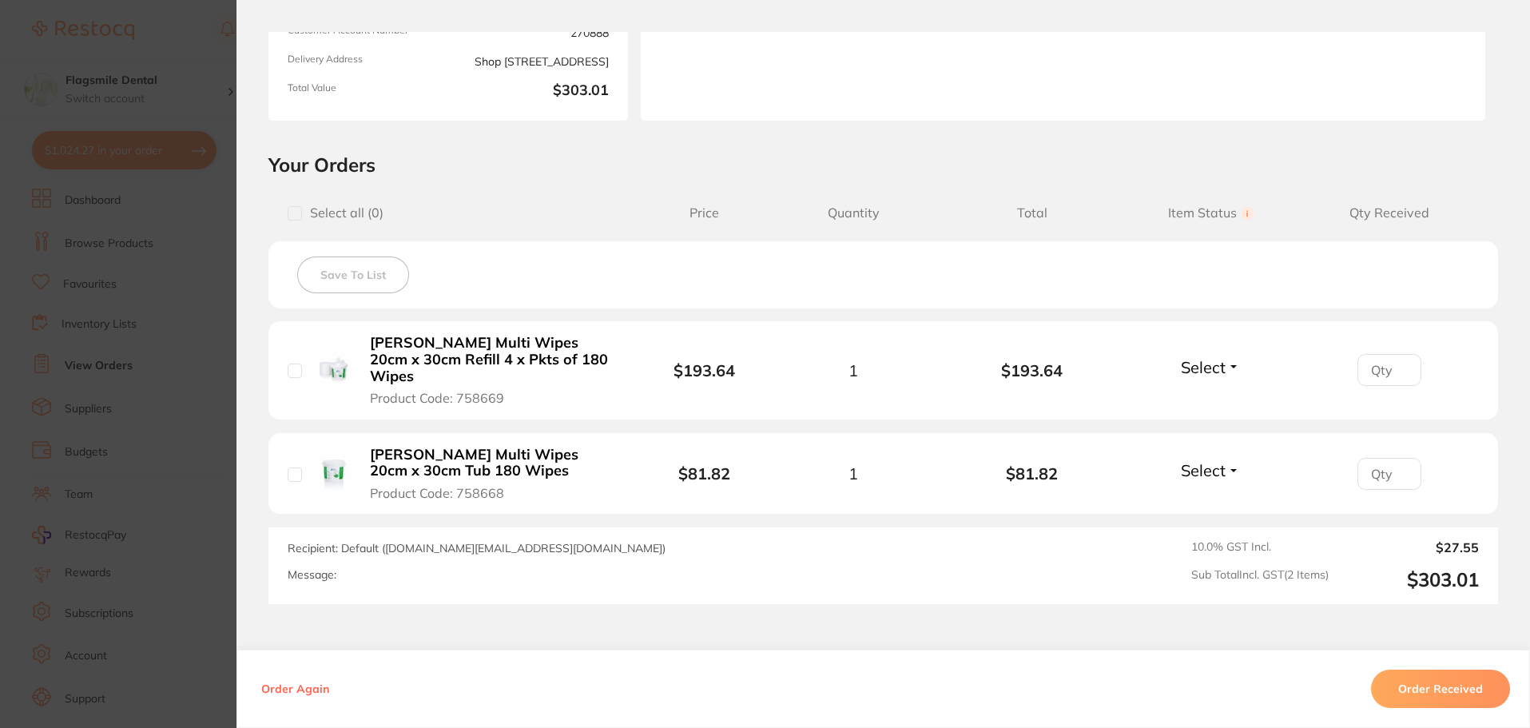
click at [447, 349] on b "[PERSON_NAME] Multi Wipes 20cm x 30cm Refill 4 x Pkts of 180 Wipes" at bounding box center [493, 360] width 247 height 50
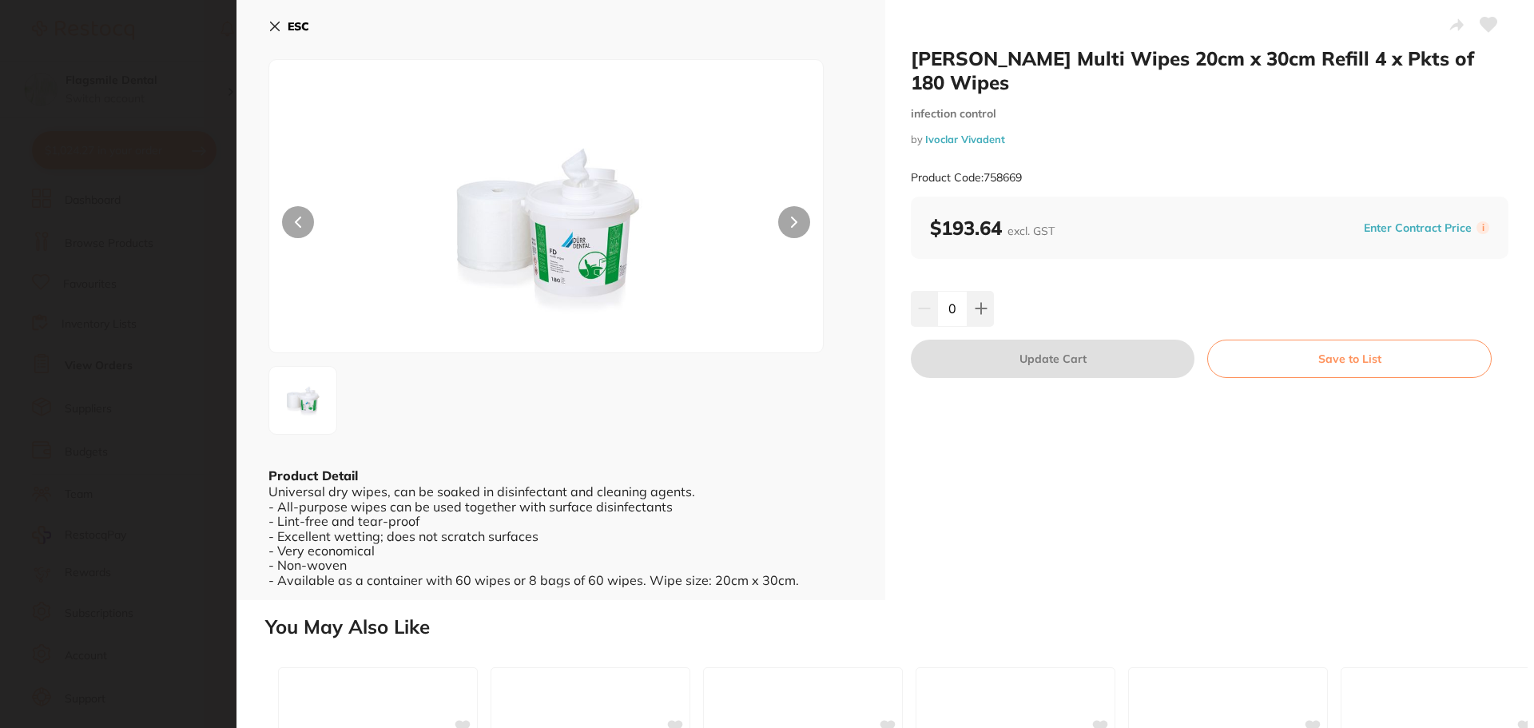
scroll to position [0, 0]
click at [162, 318] on section "Durr FD Multi Wipes 20cm x 30cm Refill 4 x Pkts of 180 Wipes infection control …" at bounding box center [767, 364] width 1534 height 728
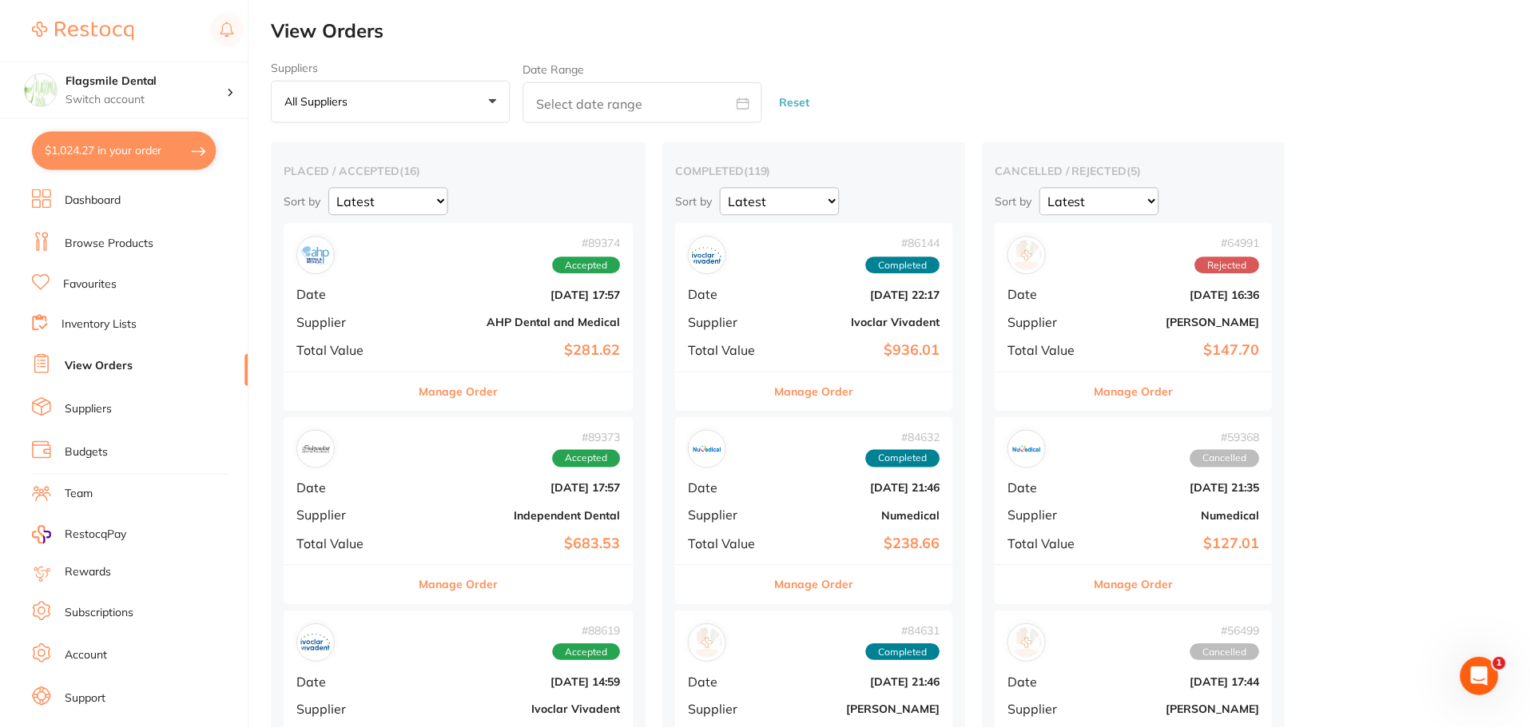
scroll to position [240, 0]
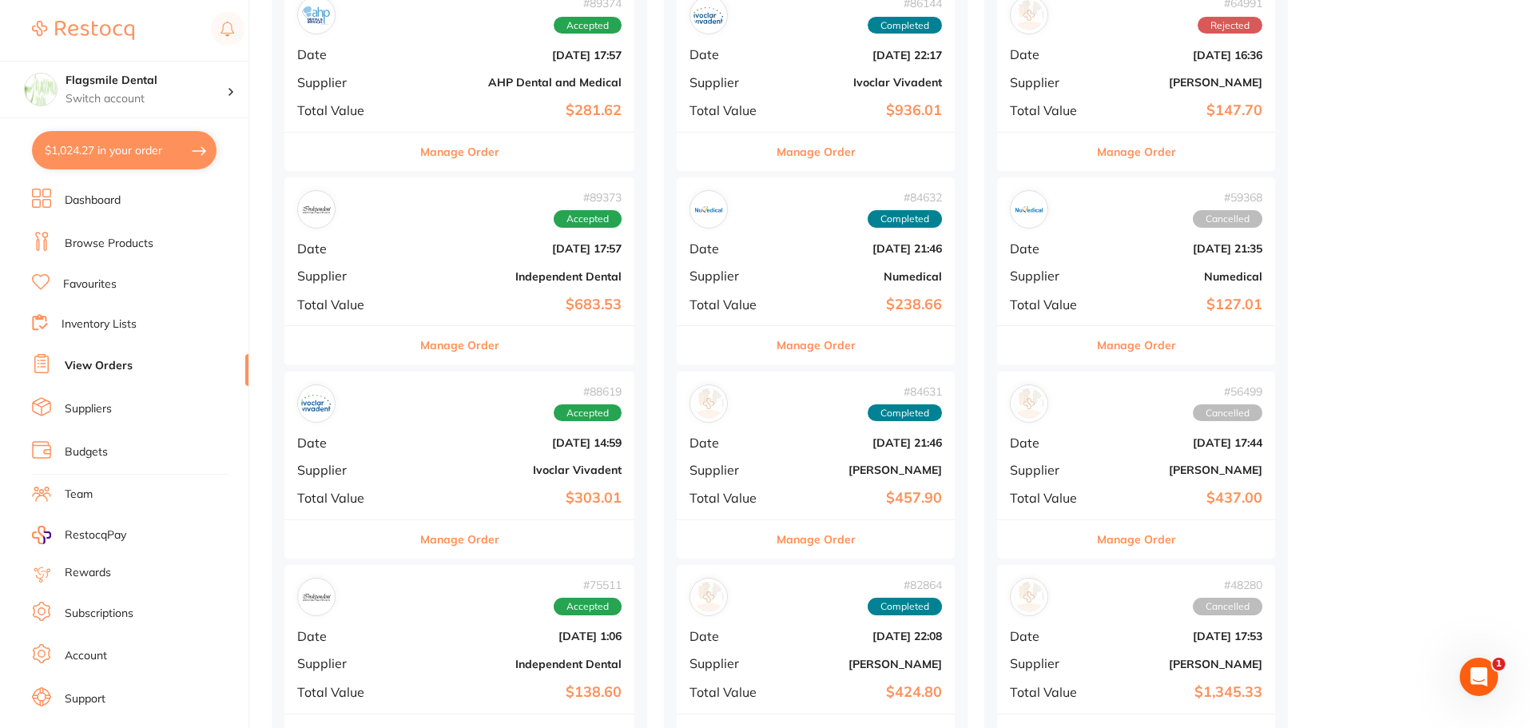
click at [381, 435] on span "Date" at bounding box center [349, 442] width 104 height 14
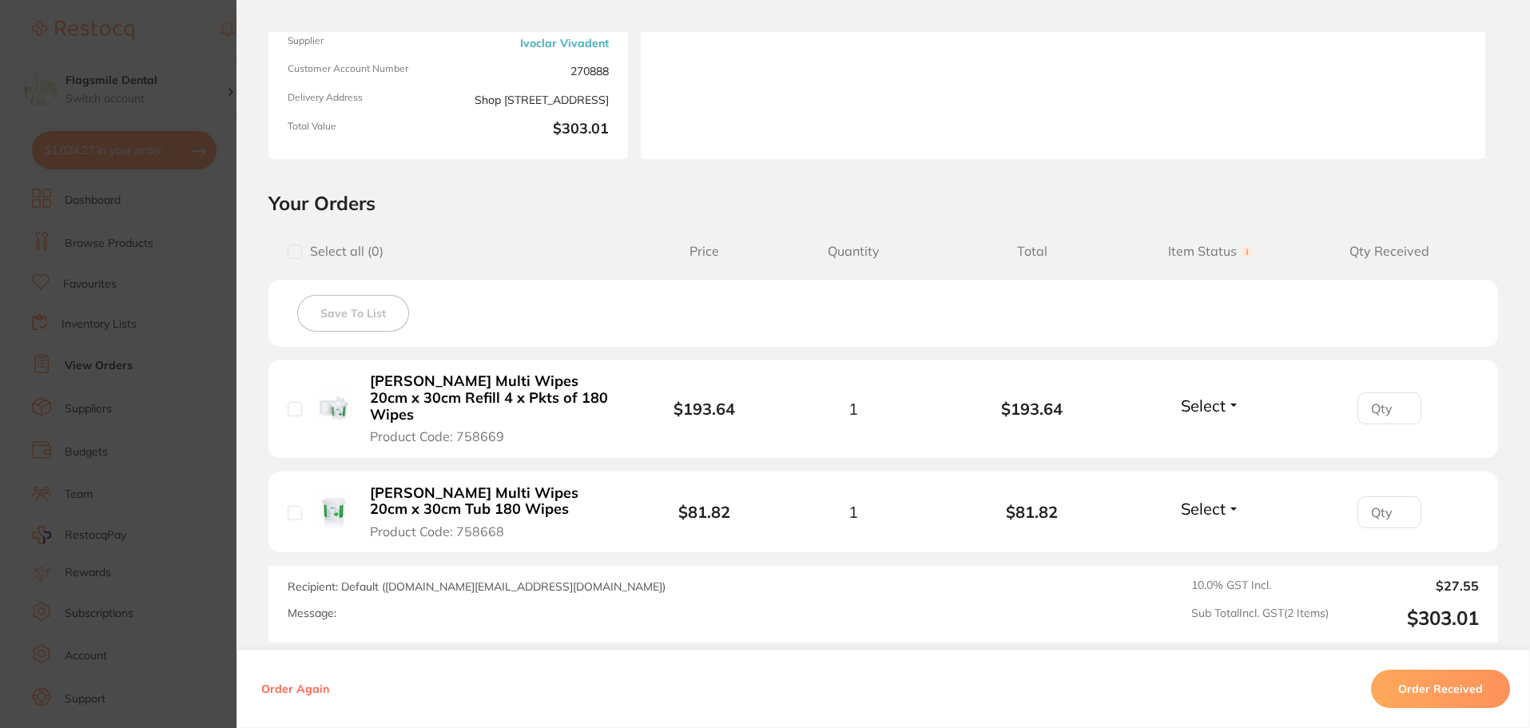
scroll to position [240, 0]
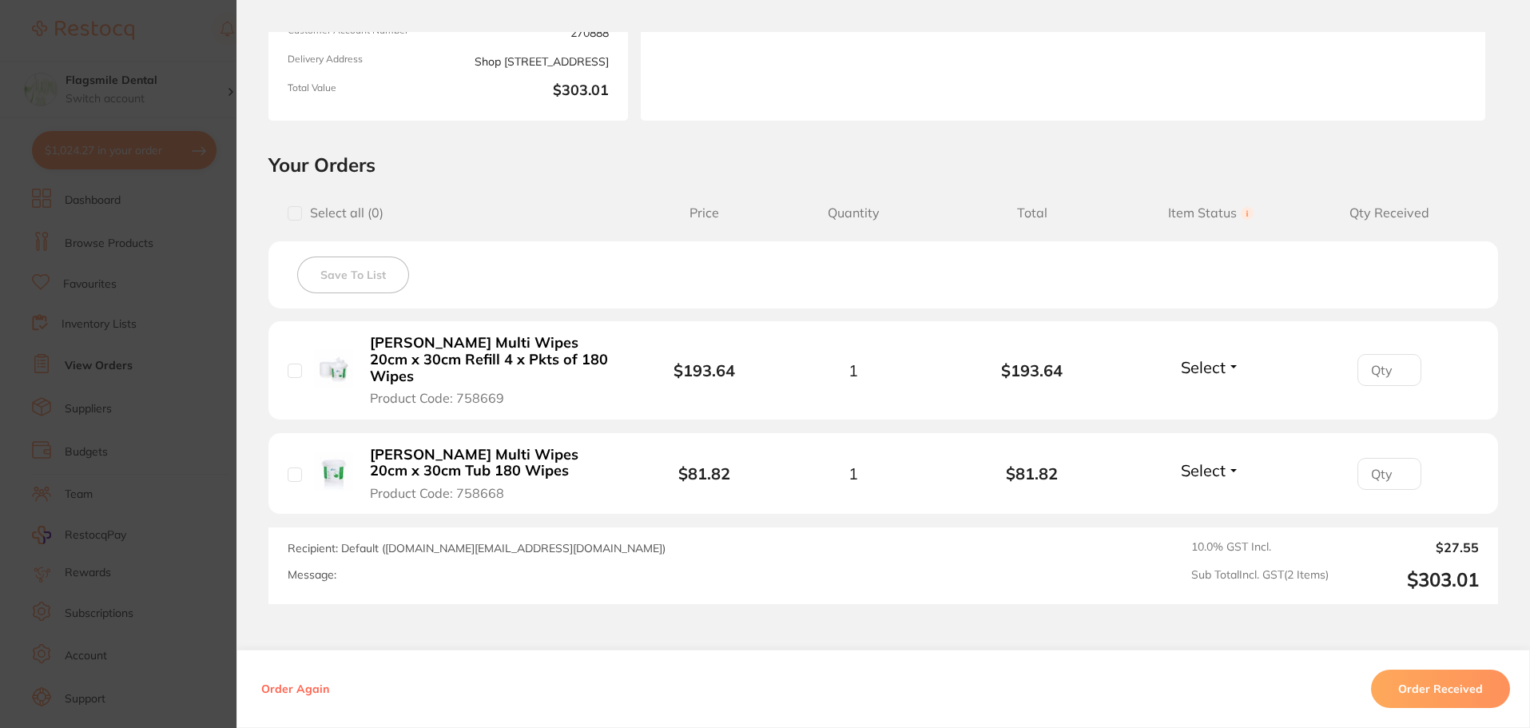
click at [1373, 370] on input "number" at bounding box center [1389, 370] width 64 height 32
type input "1"
click at [1400, 360] on input "1" at bounding box center [1389, 370] width 64 height 32
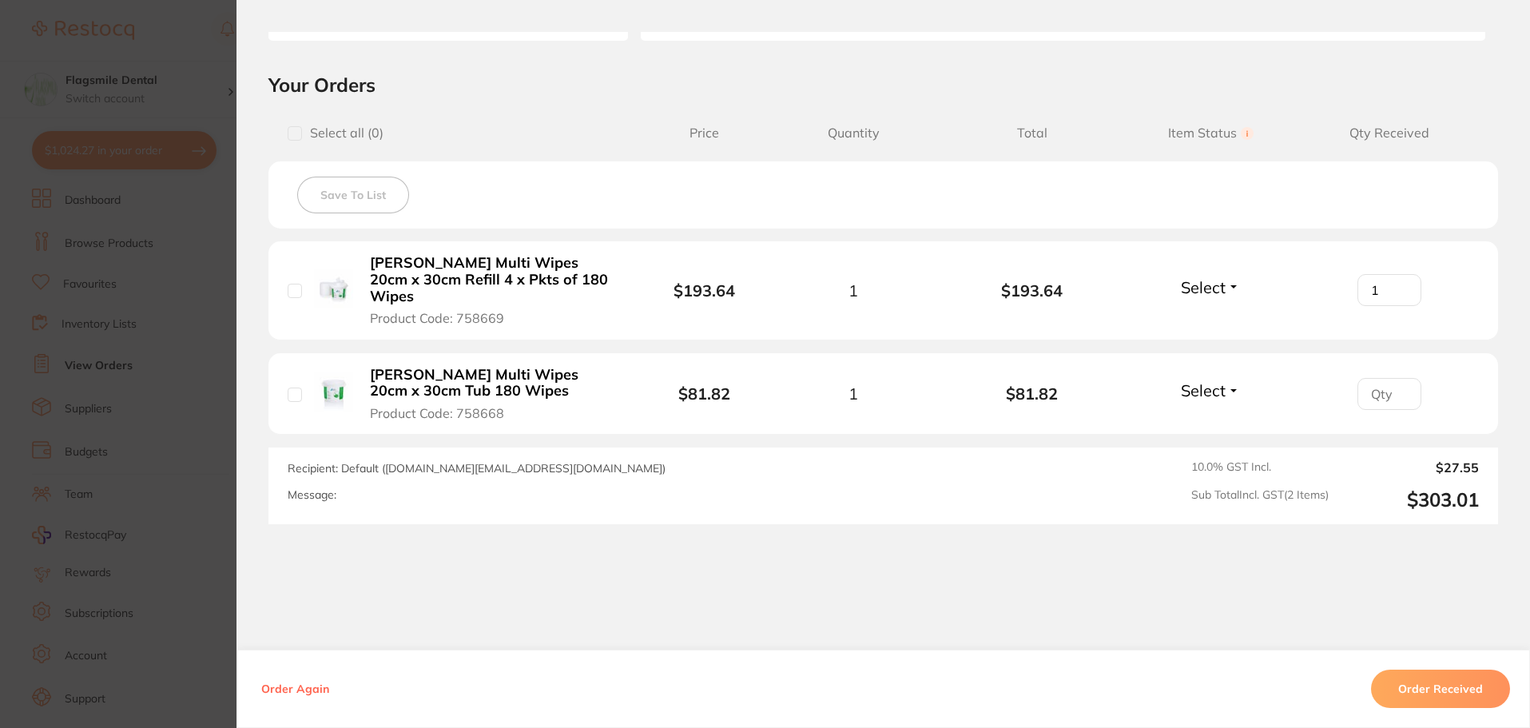
click at [1208, 285] on span "Select" at bounding box center [1203, 287] width 45 height 20
click at [1212, 316] on span "Received" at bounding box center [1210, 322] width 41 height 12
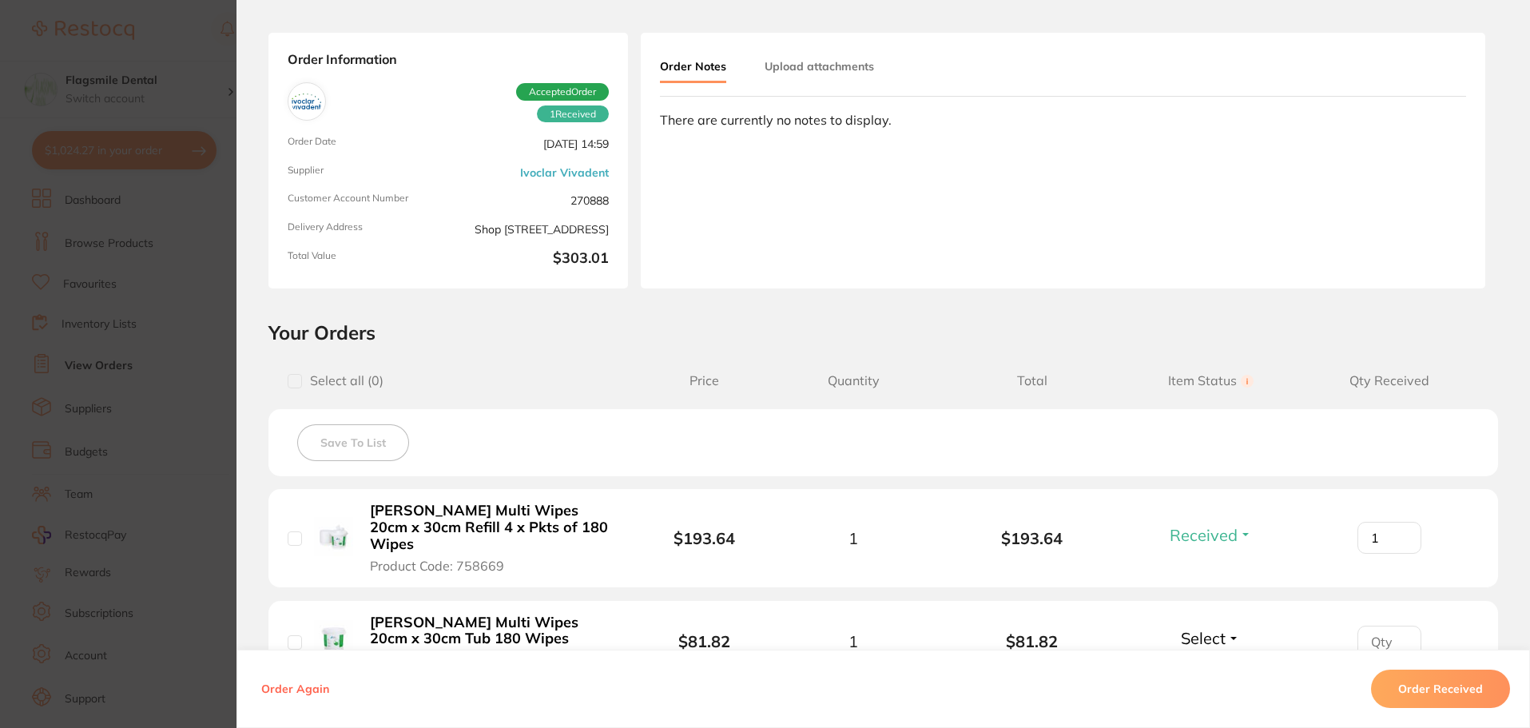
scroll to position [18, 0]
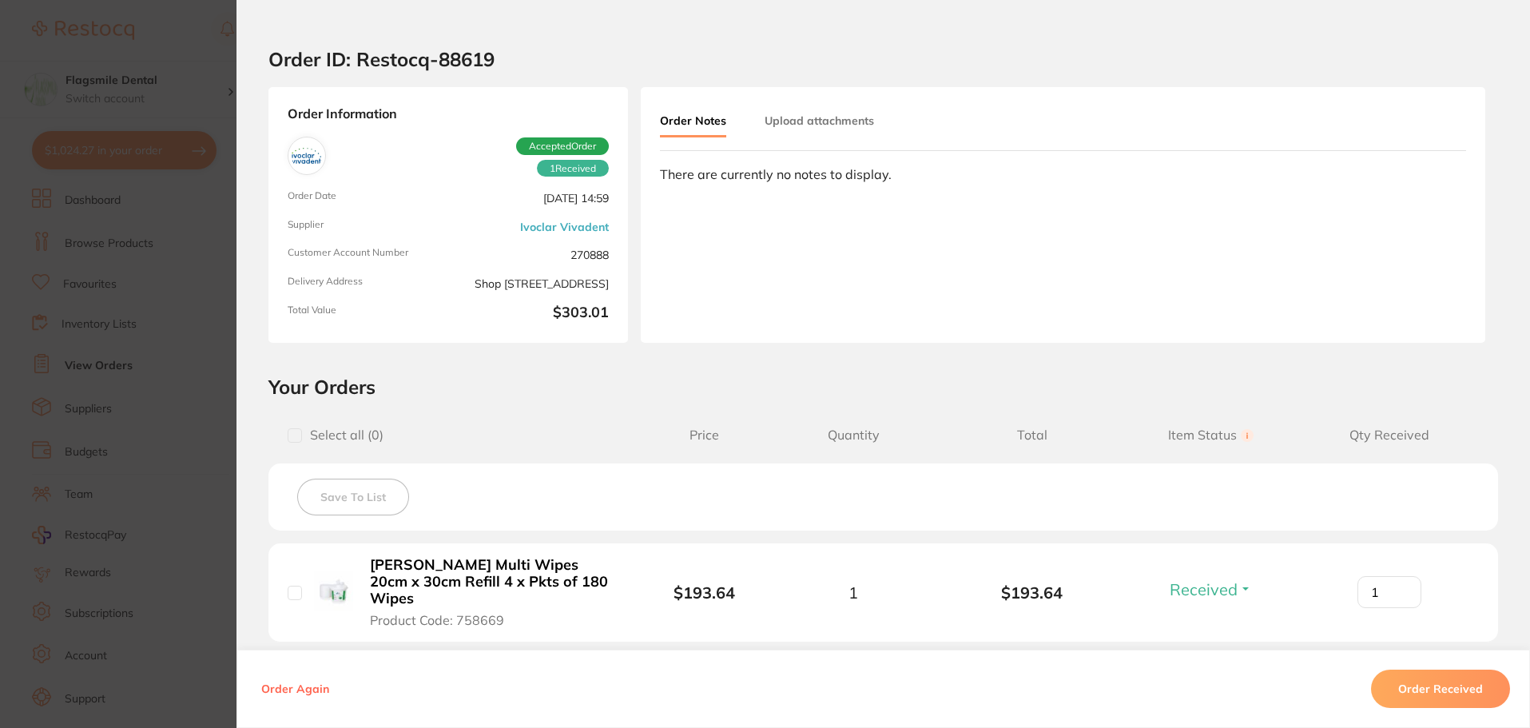
click at [144, 372] on section "Order ID: Restocq- 88619 Order Information 1 Received Accepted Order Order Date…" at bounding box center [765, 364] width 1530 height 728
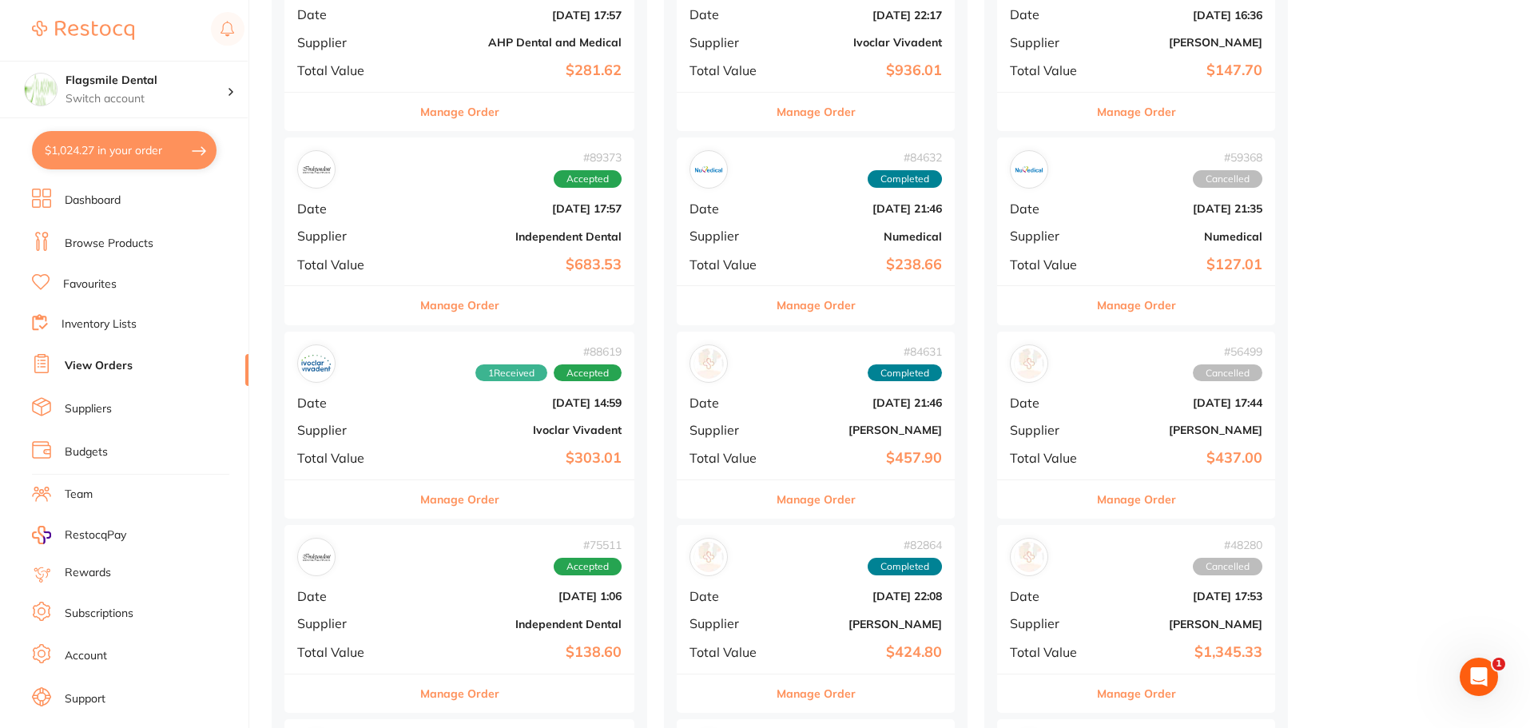
scroll to position [320, 0]
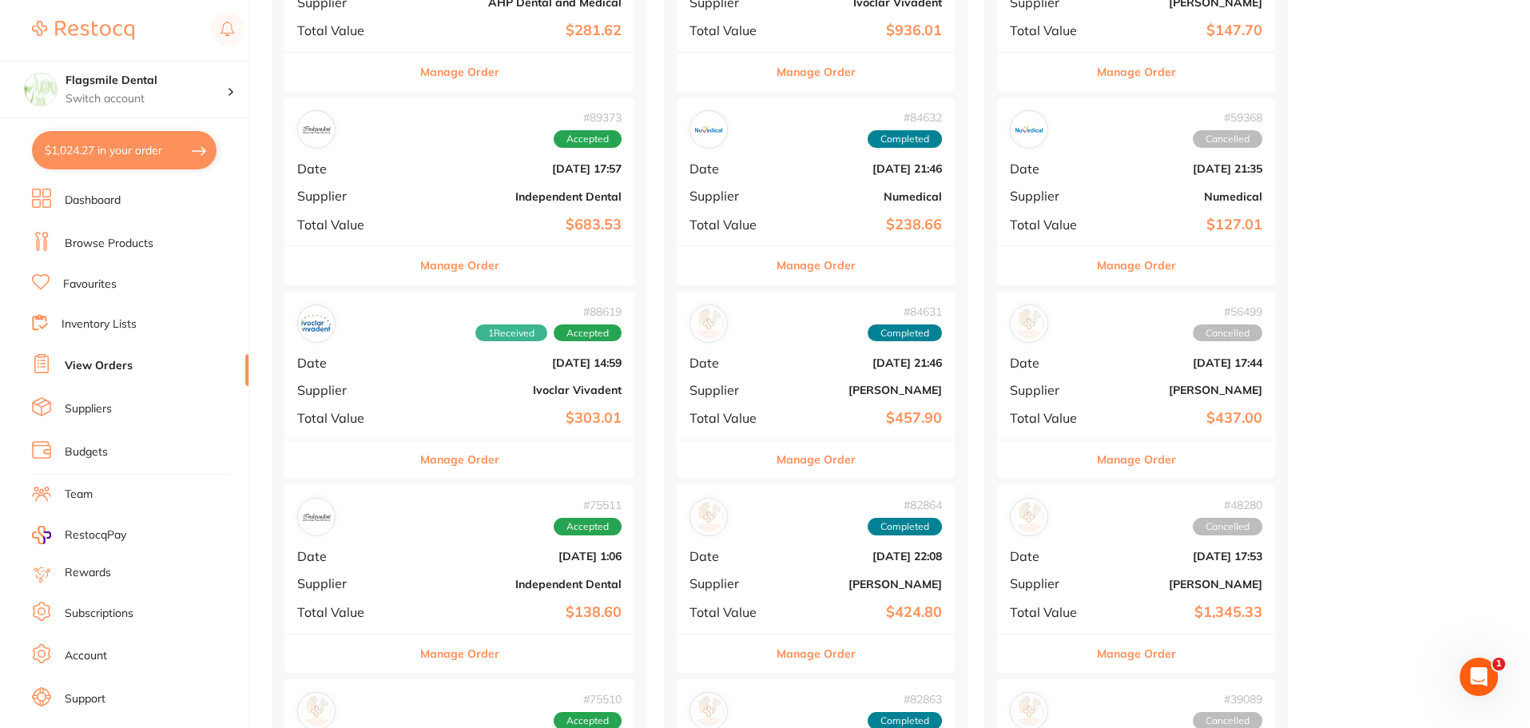
click at [431, 394] on b "Ivoclar Vivadent" at bounding box center [518, 389] width 208 height 13
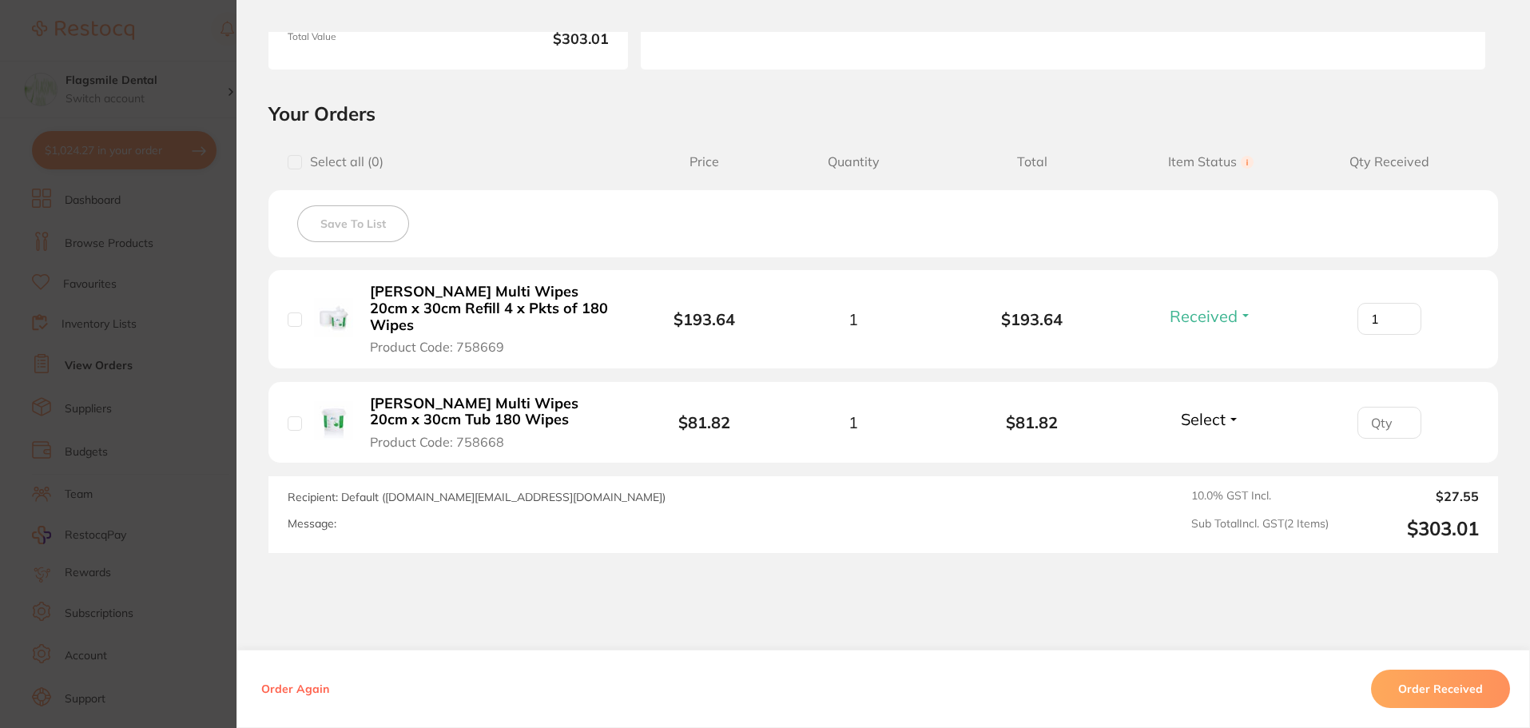
scroll to position [320, 0]
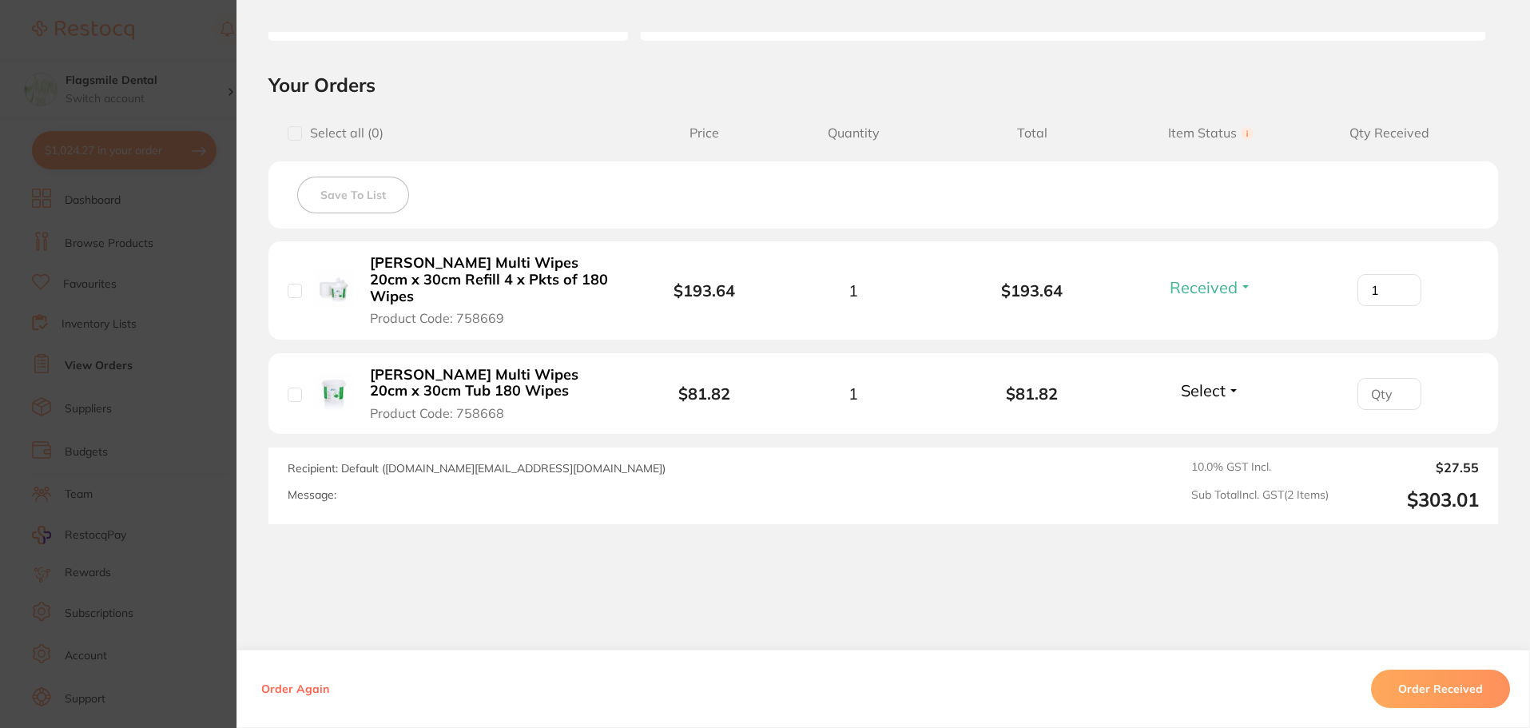
click at [164, 383] on section "Order ID: Restocq- 88619 Order Information 1 Received Accepted Order Order Date…" at bounding box center [765, 364] width 1530 height 728
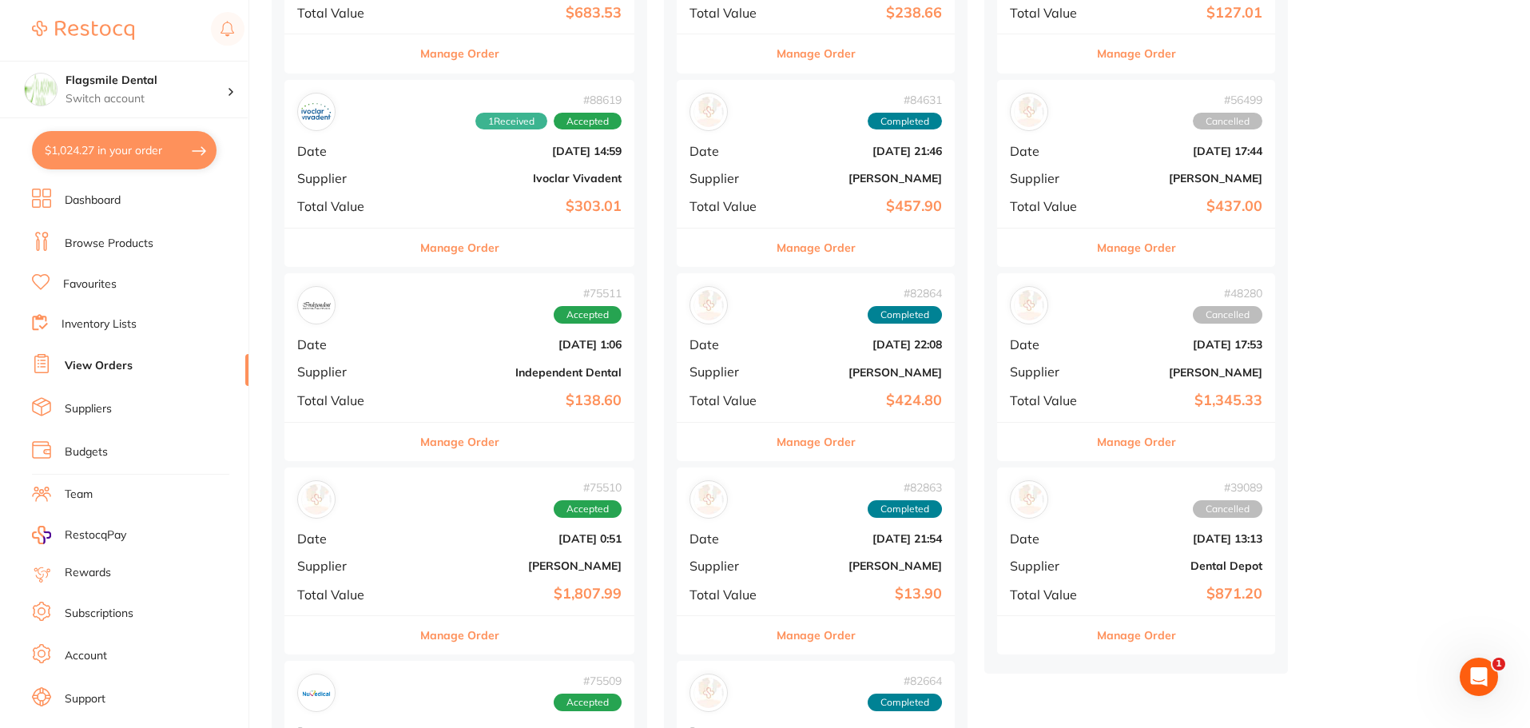
scroll to position [559, 0]
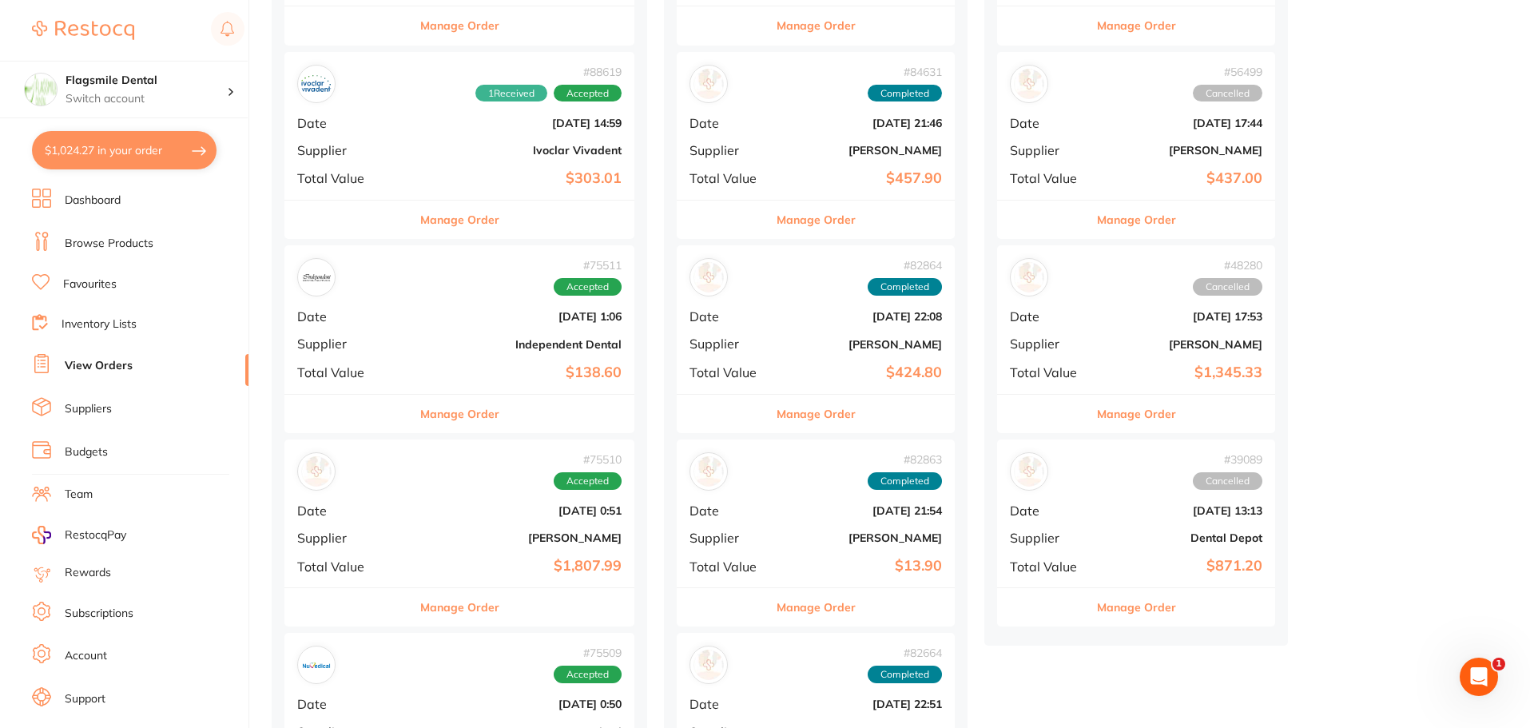
click at [423, 377] on b "$138.60" at bounding box center [518, 372] width 208 height 17
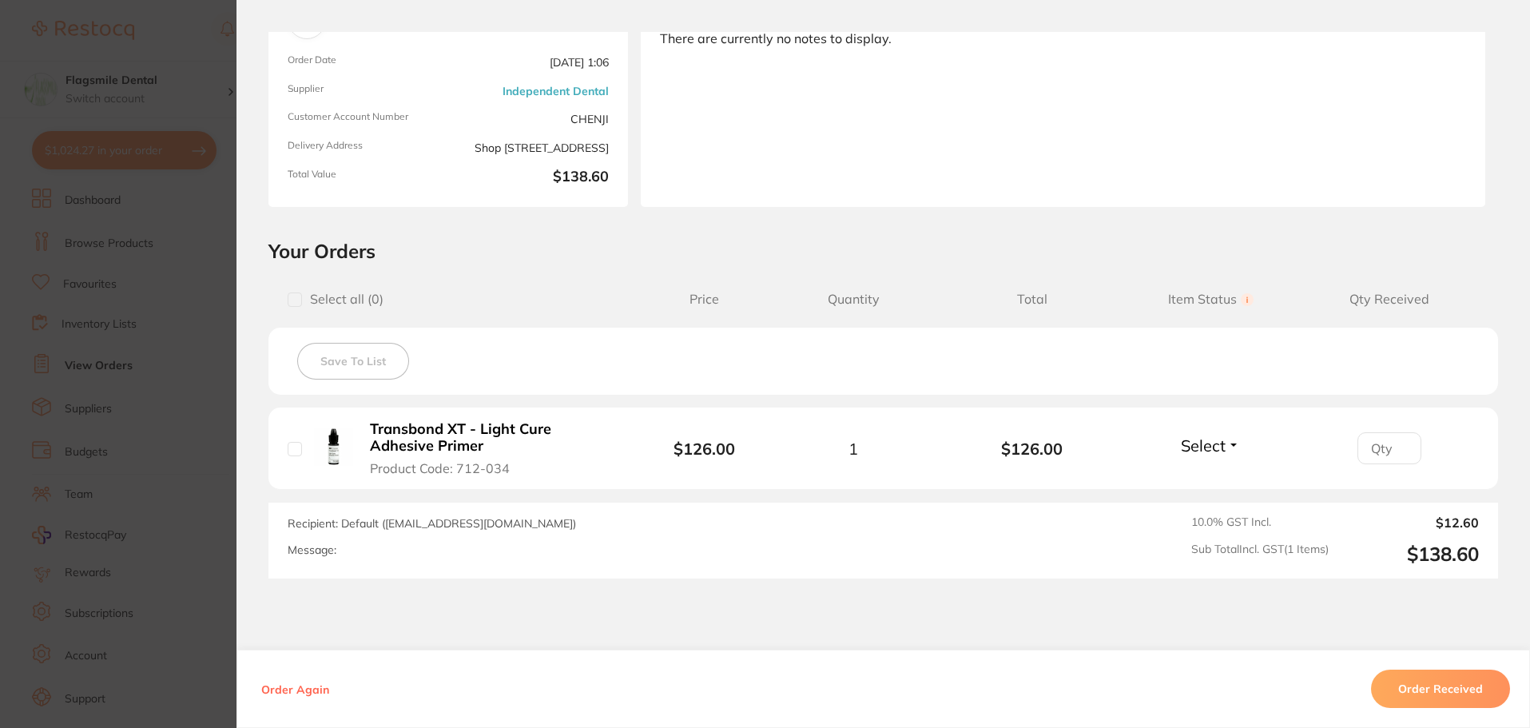
scroll to position [160, 0]
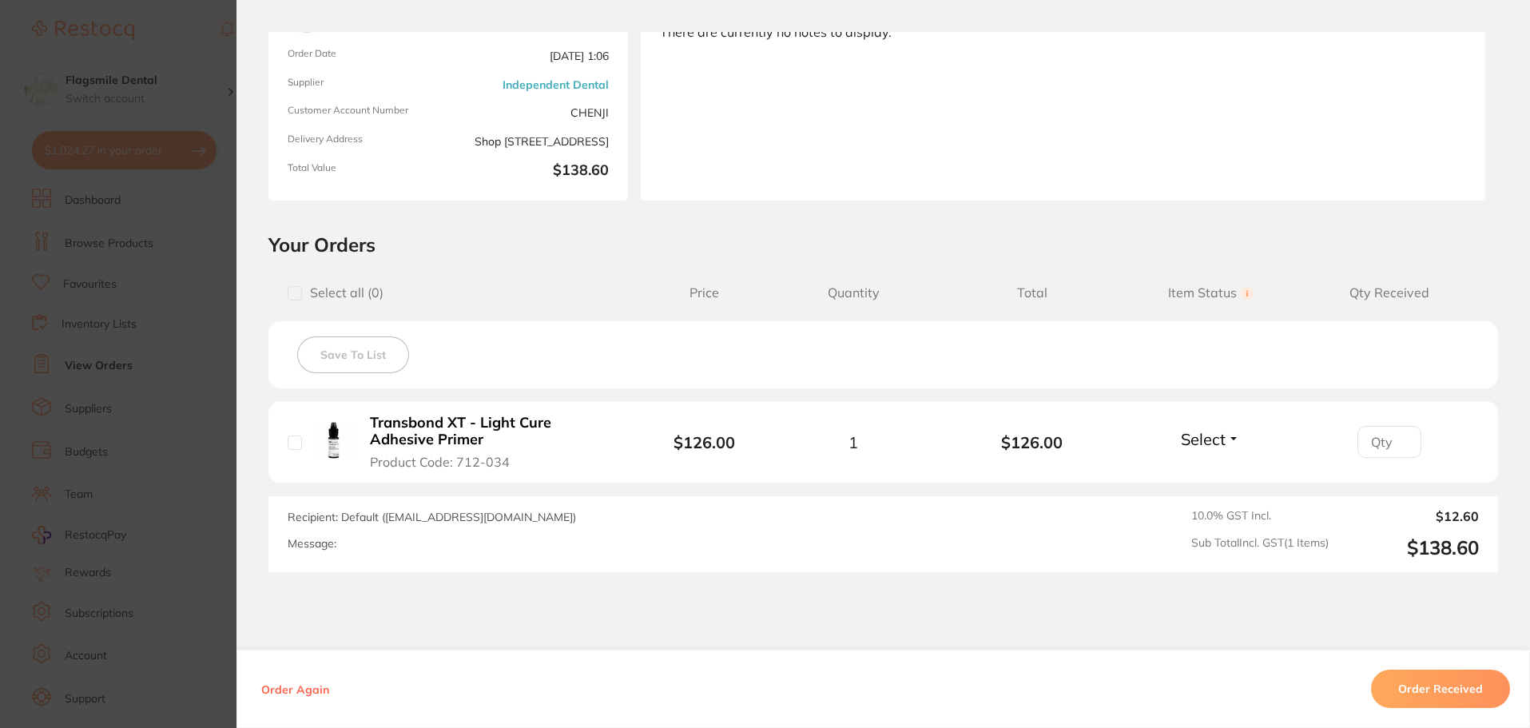
click at [96, 394] on section "Order ID: Restocq- 75511 Order Information Accepted Order Order Date Apr 3 2025…" at bounding box center [765, 364] width 1530 height 728
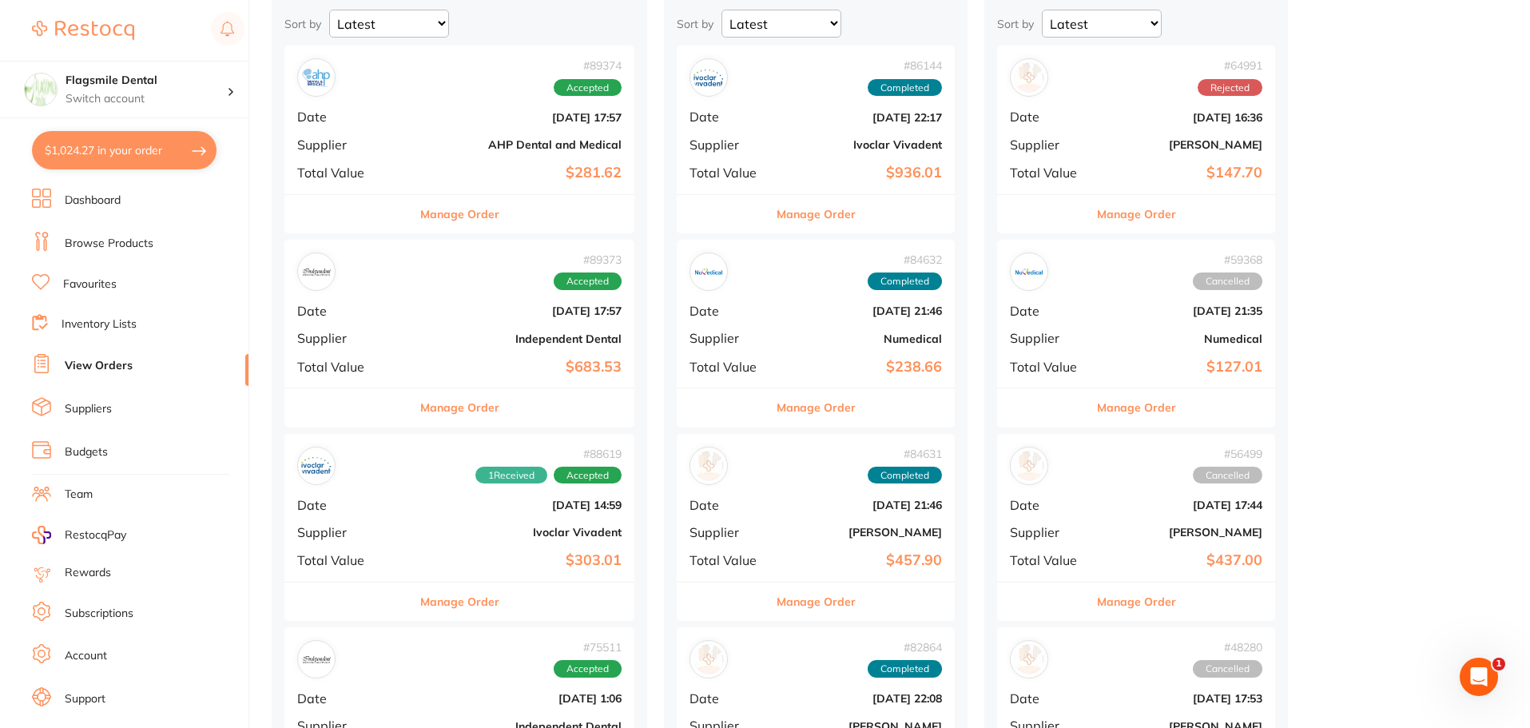
scroll to position [160, 0]
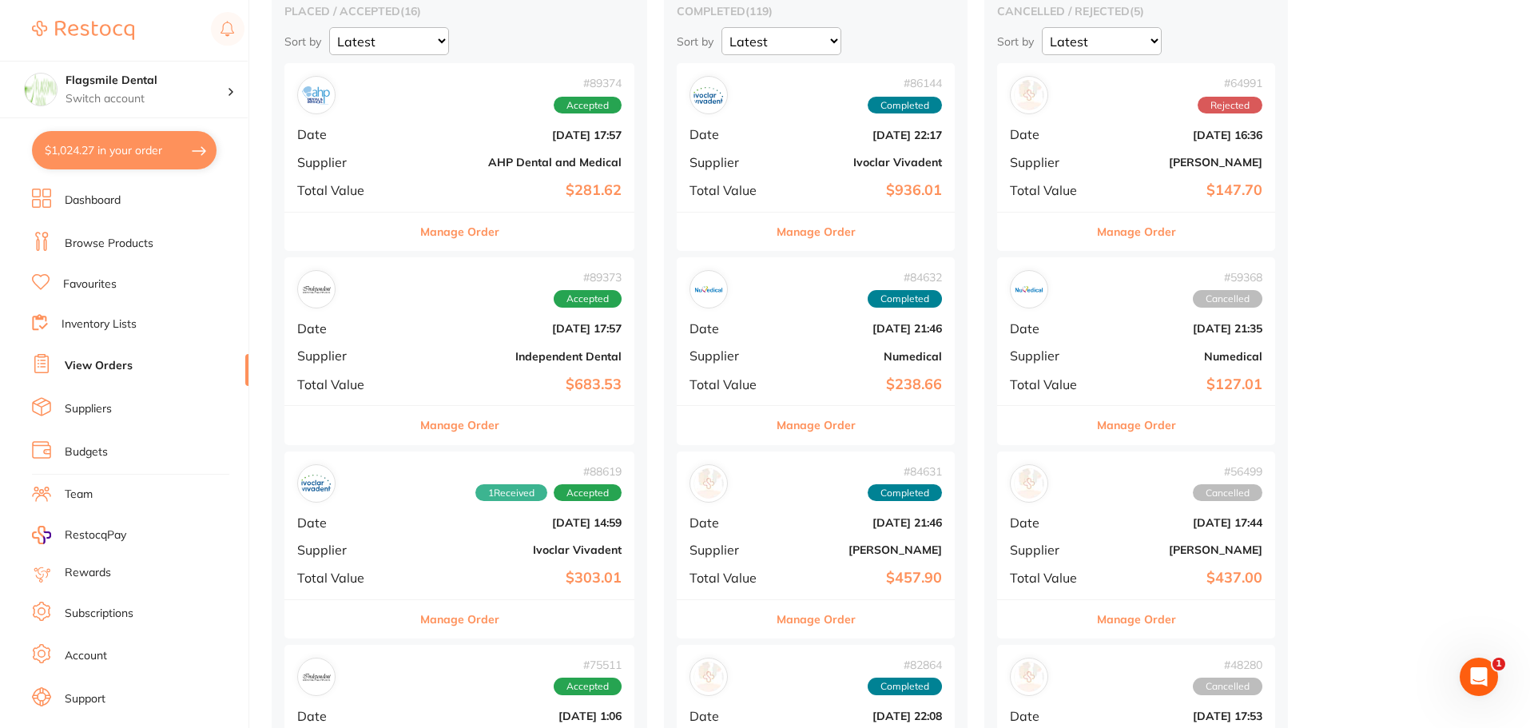
click at [397, 383] on span "Total Value" at bounding box center [349, 384] width 104 height 14
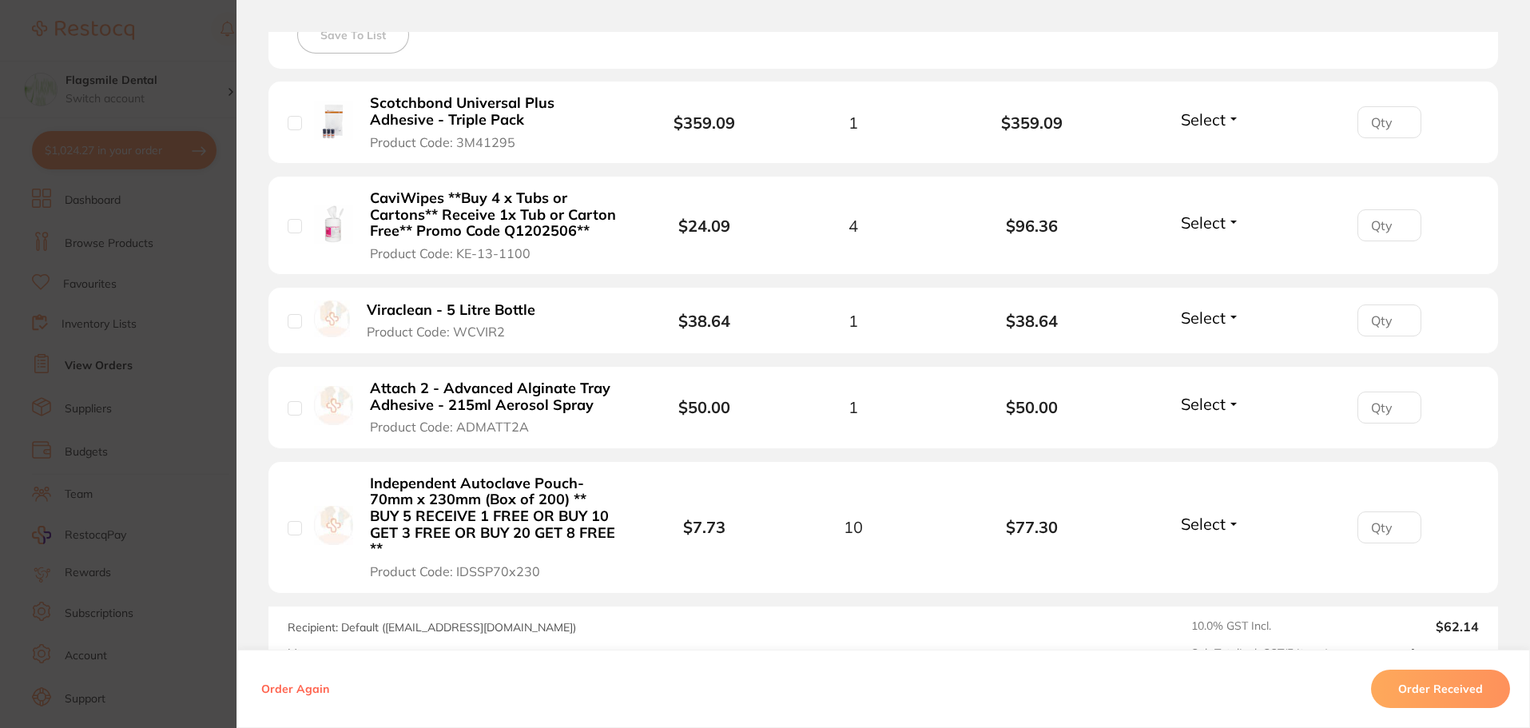
scroll to position [559, 0]
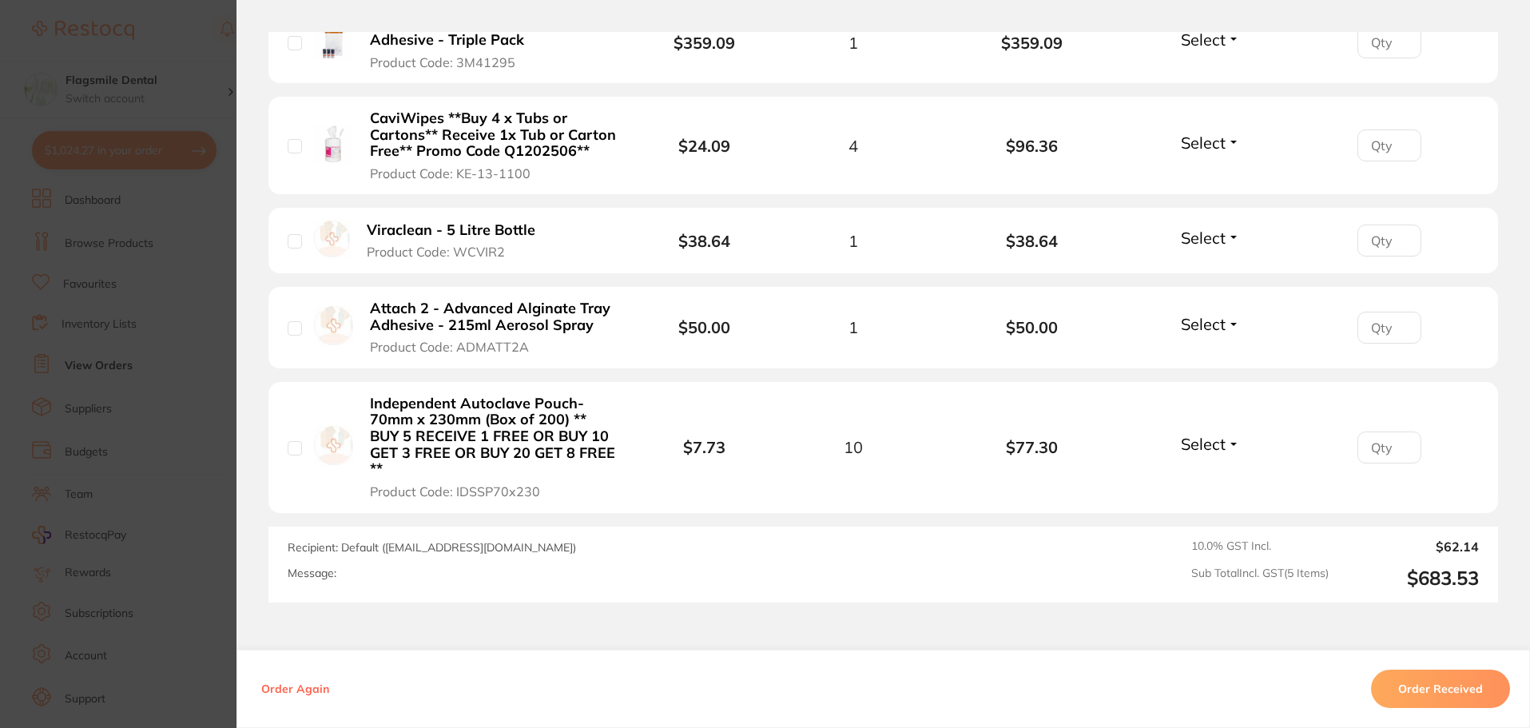
click at [181, 322] on section "Order ID: Restocq- 89373 Order Information Accepted Order Order Date Aug 6 2025…" at bounding box center [765, 364] width 1530 height 728
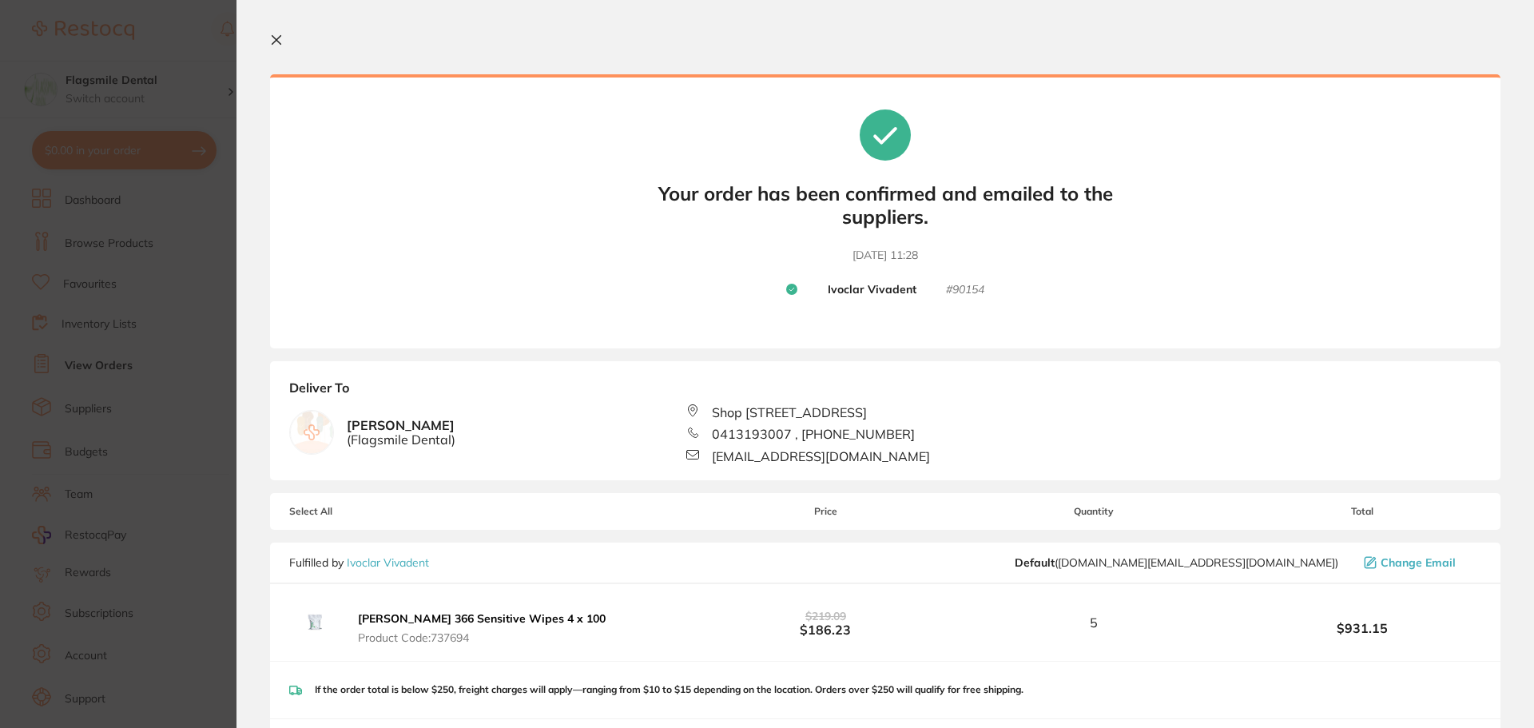
click at [284, 43] on button at bounding box center [279, 41] width 19 height 15
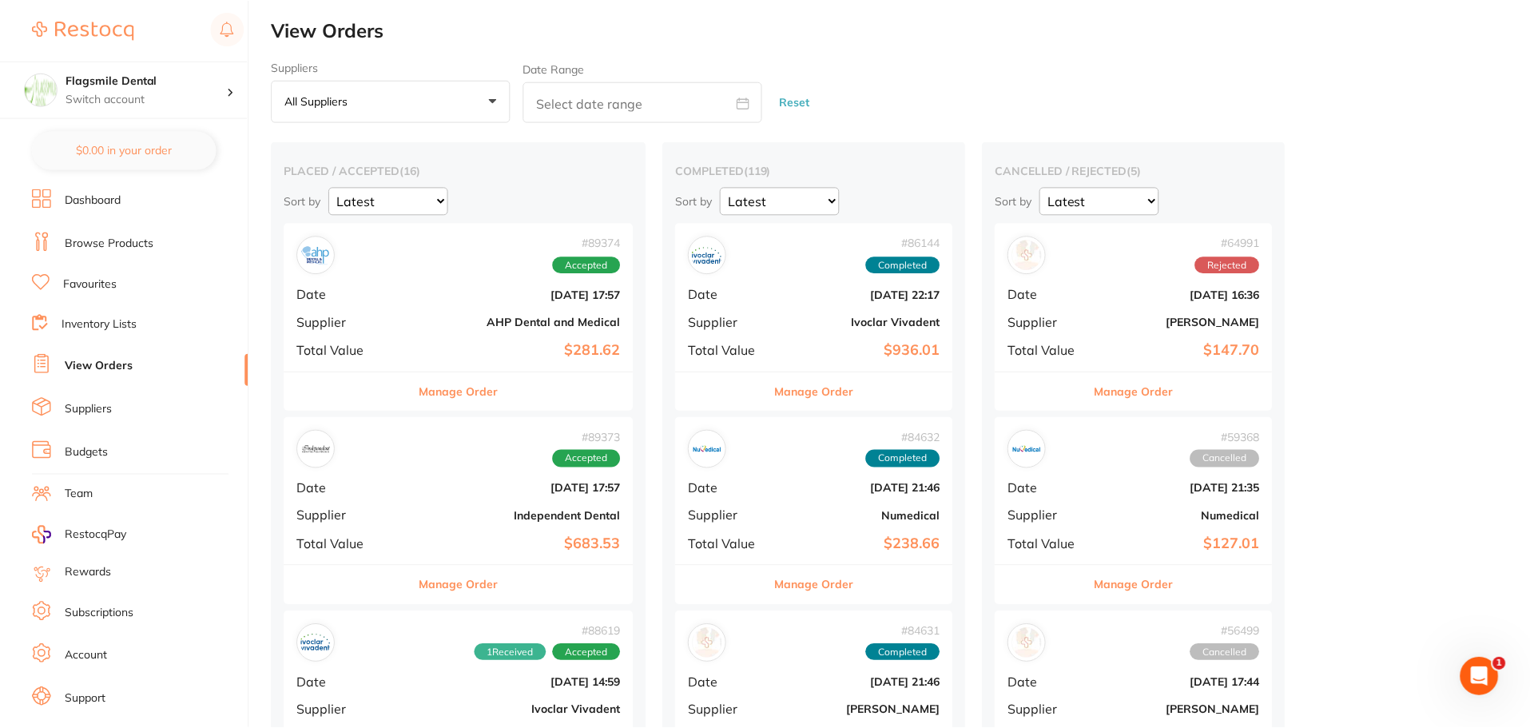
scroll to position [160, 0]
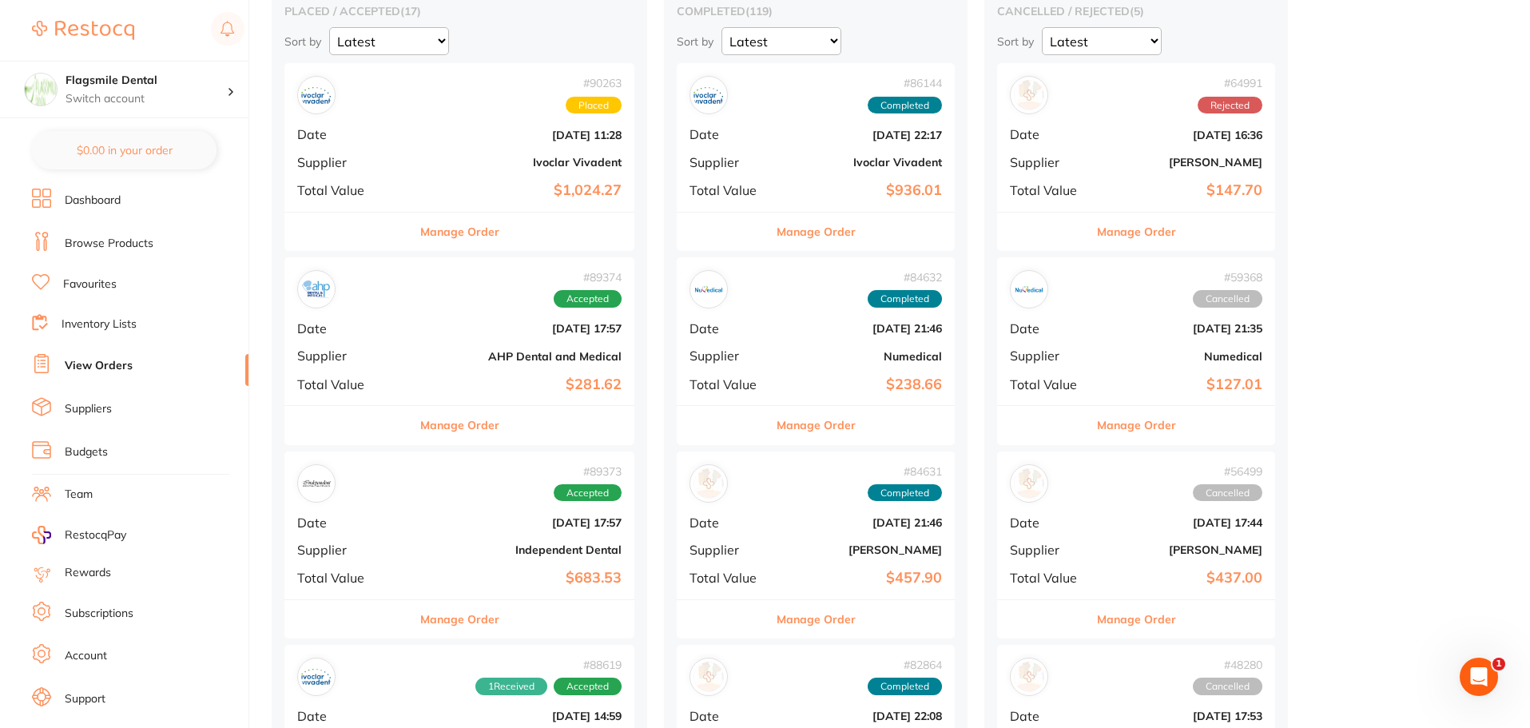
click at [125, 197] on li "Dashboard" at bounding box center [140, 201] width 217 height 24
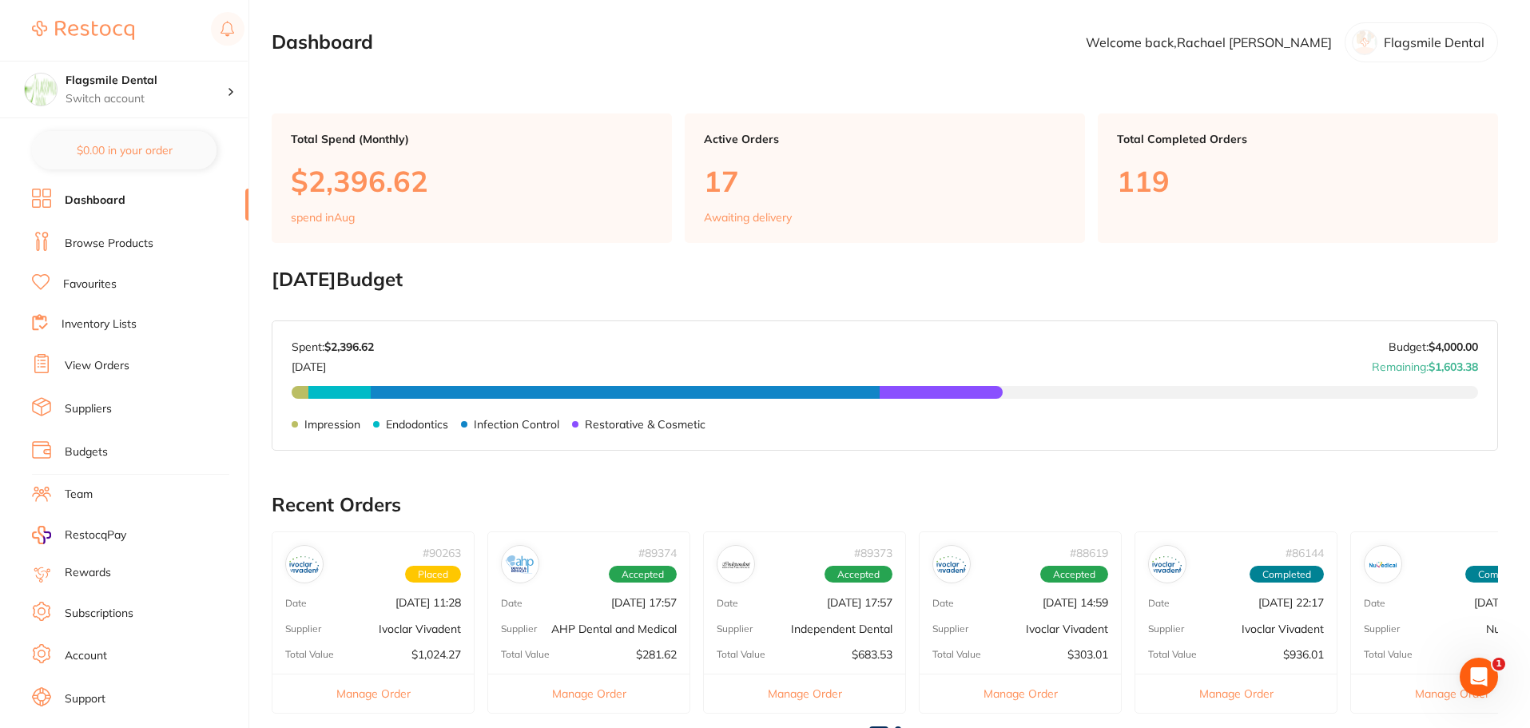
click at [105, 252] on li "Browse Products" at bounding box center [140, 244] width 217 height 24
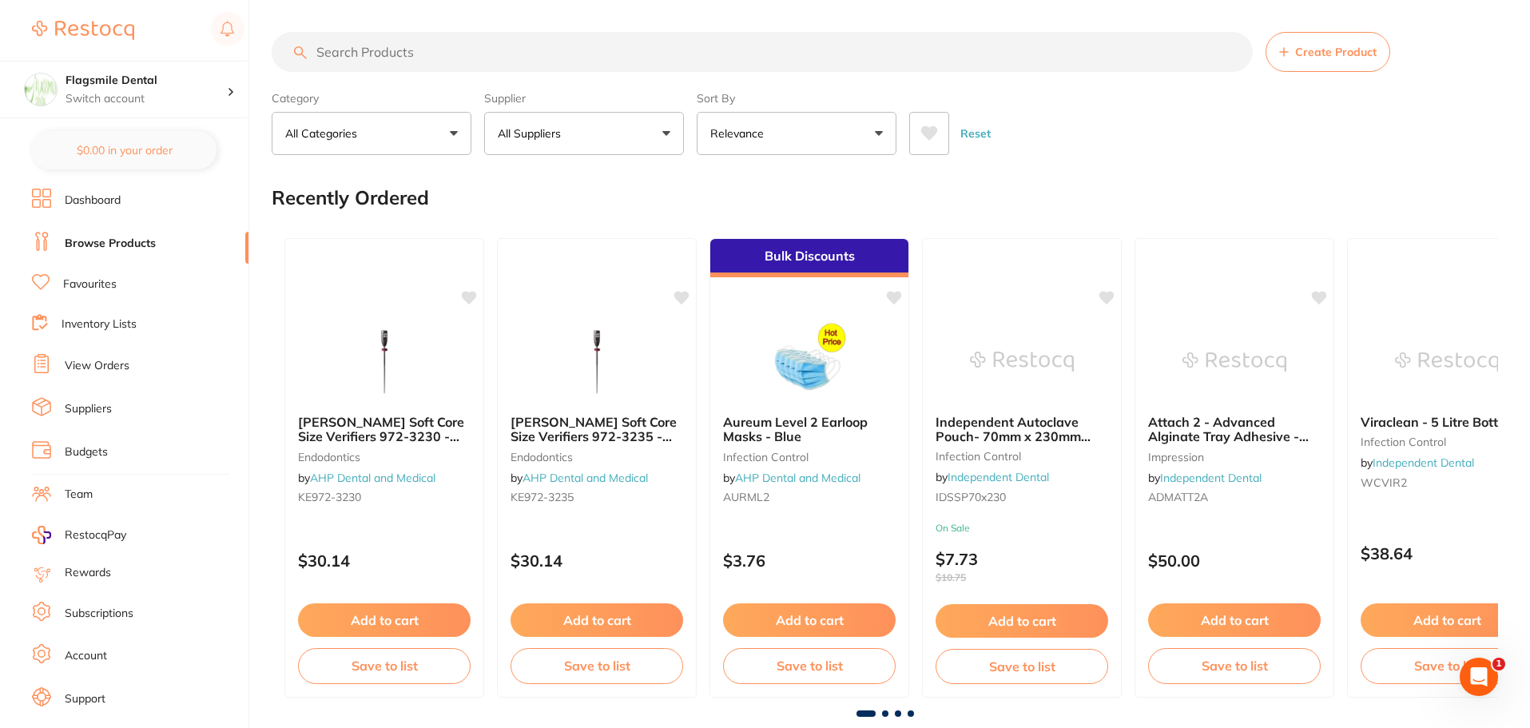
click at [350, 51] on input "search" at bounding box center [762, 52] width 981 height 40
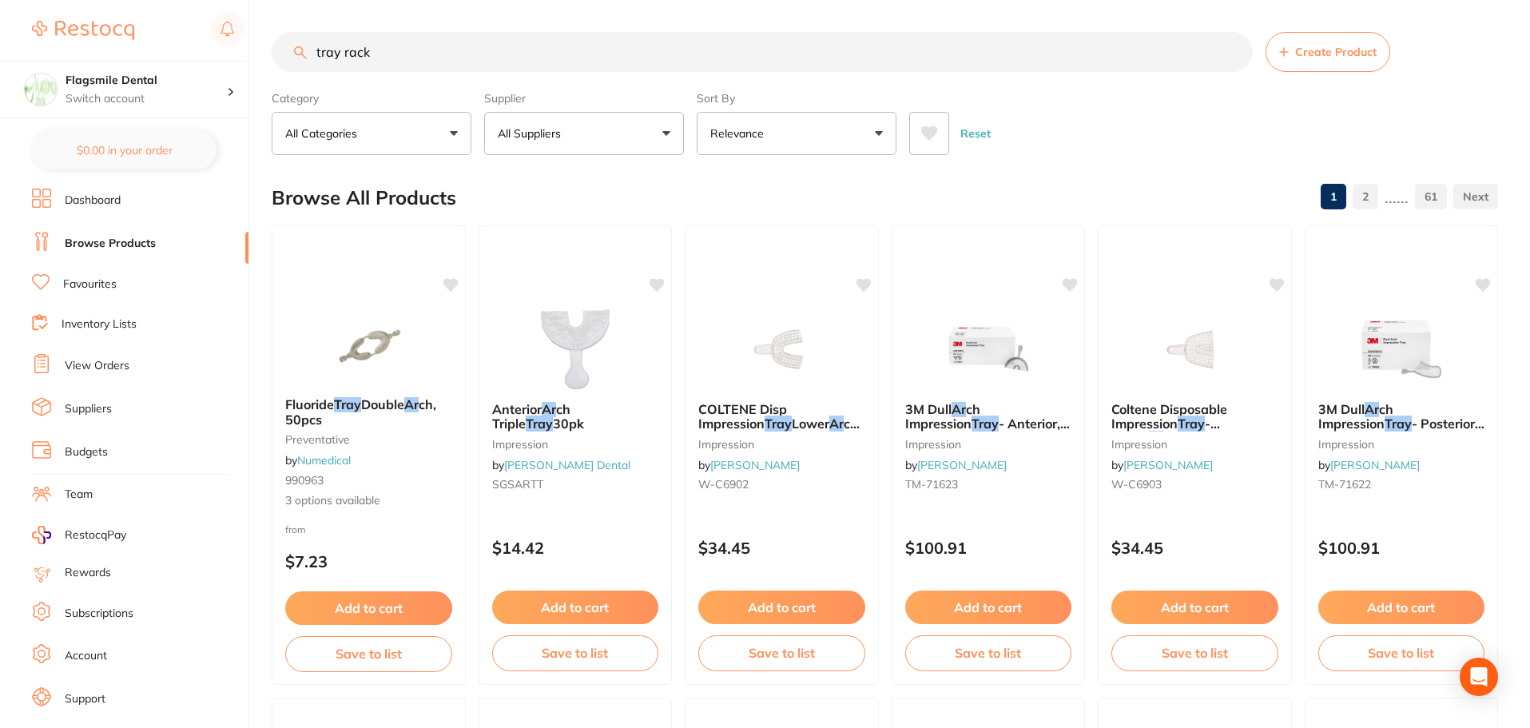
type input "tray rack"
